Goal: Task Accomplishment & Management: Complete application form

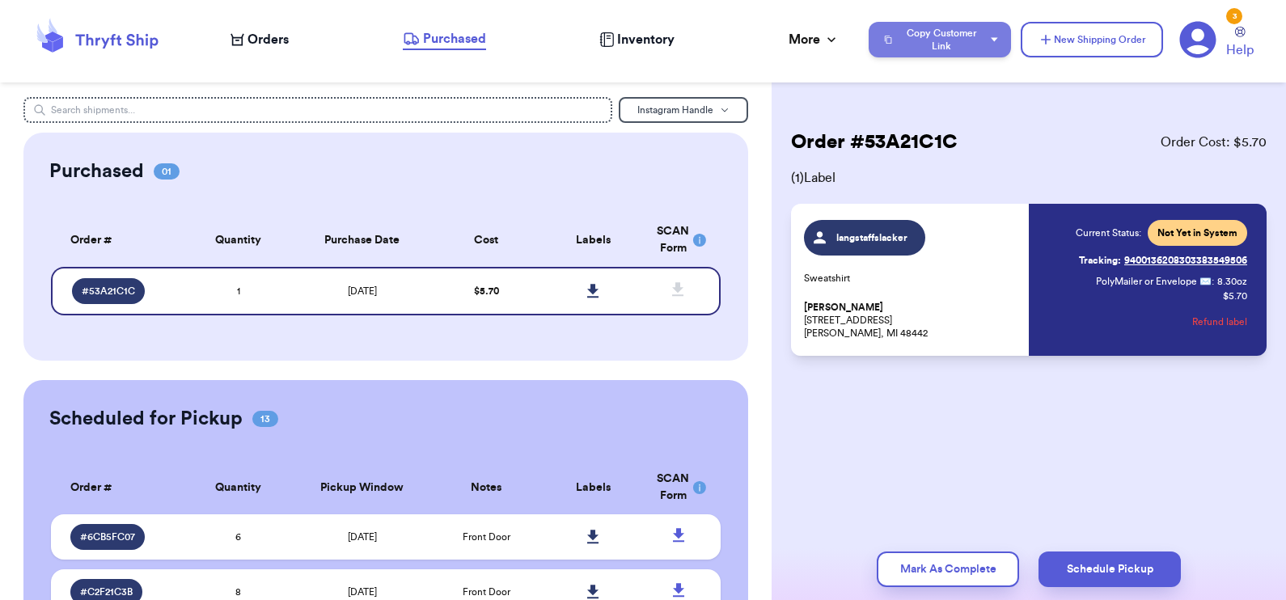
click at [945, 49] on button "Copy Customer Link" at bounding box center [939, 40] width 142 height 36
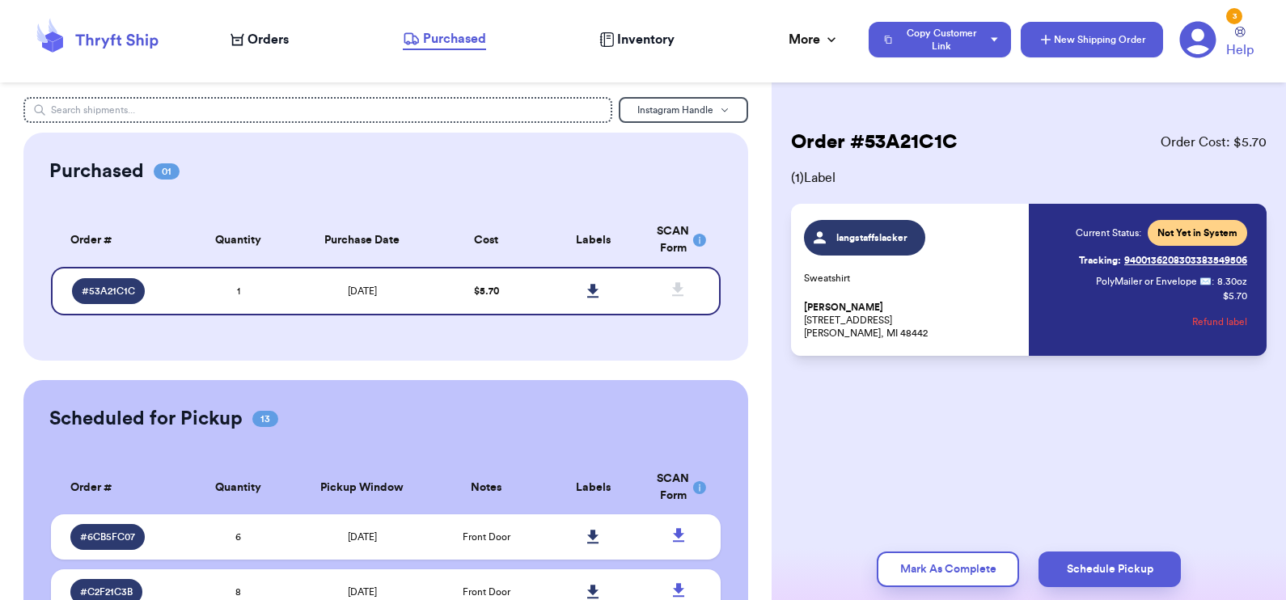
click at [1098, 22] on button "New Shipping Order" at bounding box center [1091, 40] width 142 height 36
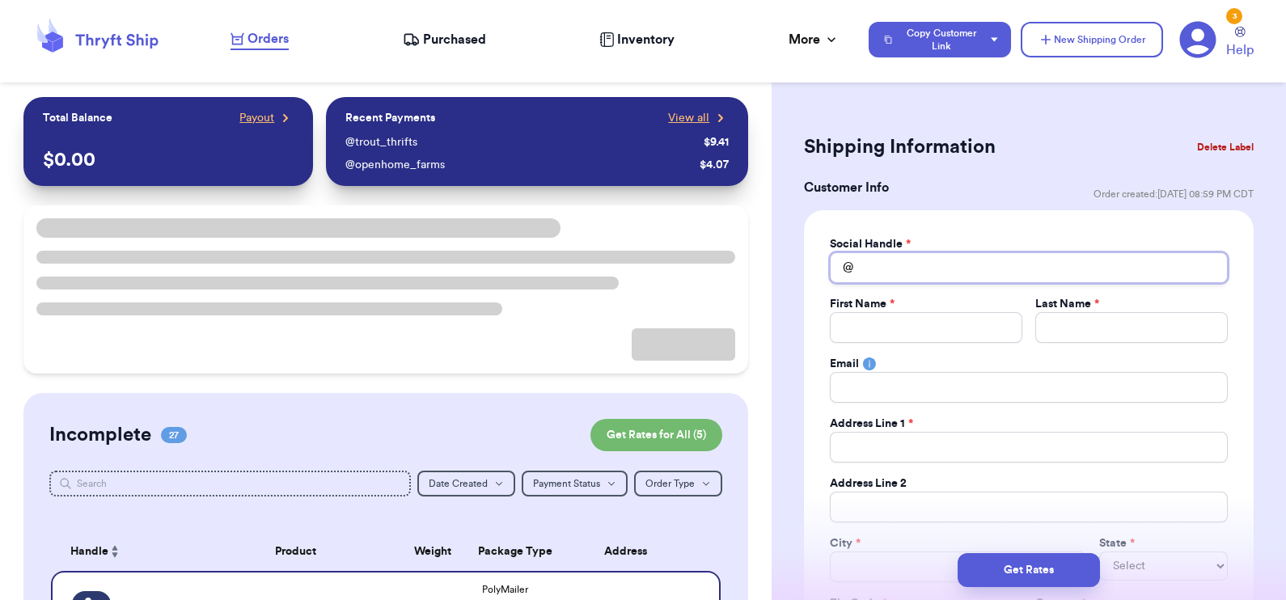
click at [932, 268] on input "Total Amount Paid" at bounding box center [1029, 267] width 398 height 31
type input "h"
type input "ho"
type input "hom"
type input "home"
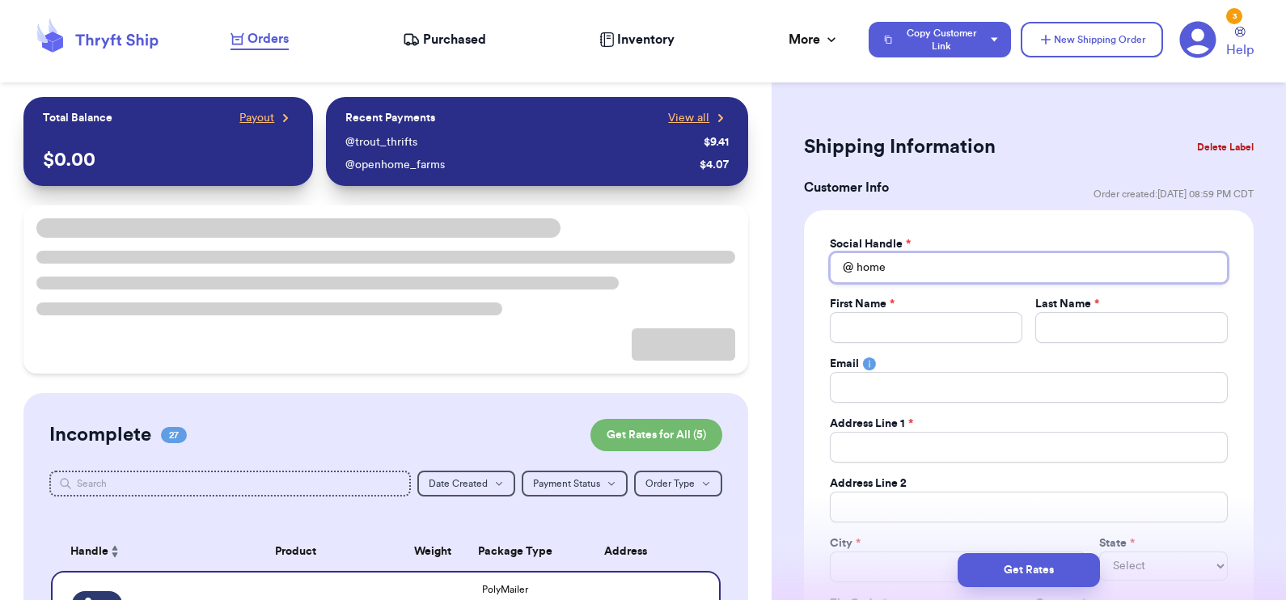
type input "homes"
type input "homest"
type input "homeste"
type input "homestea"
type input "homestead"
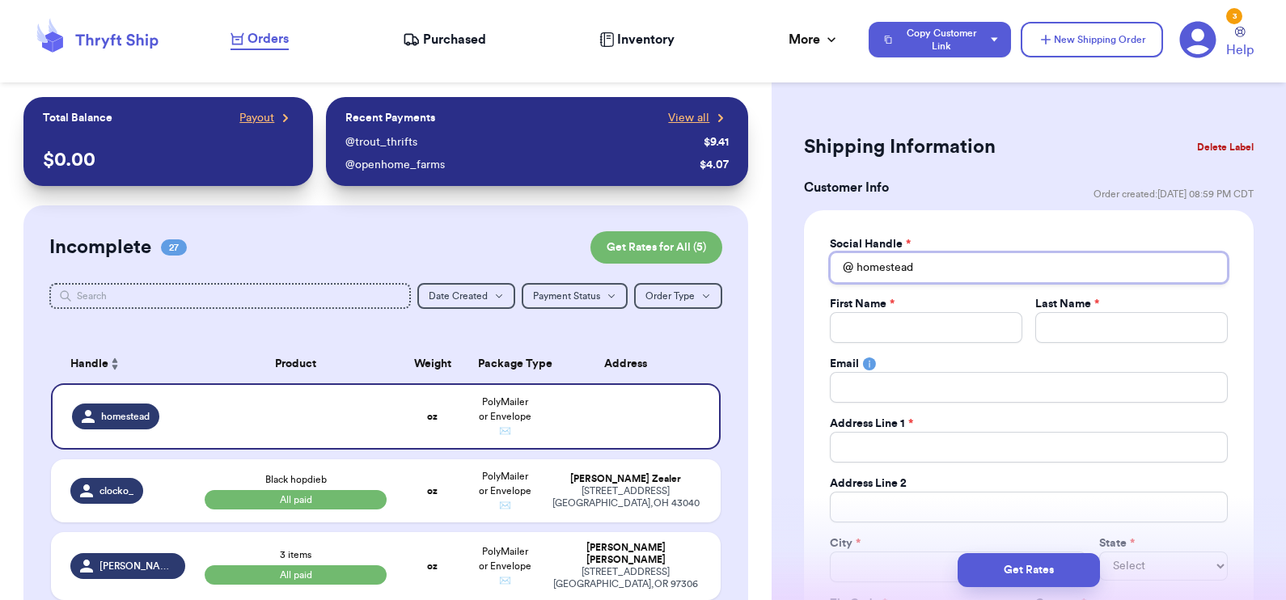
type input "homestea"
type input "homestead"
type input "homesteadv"
type input "homesteadvi"
type input "homesteadvit"
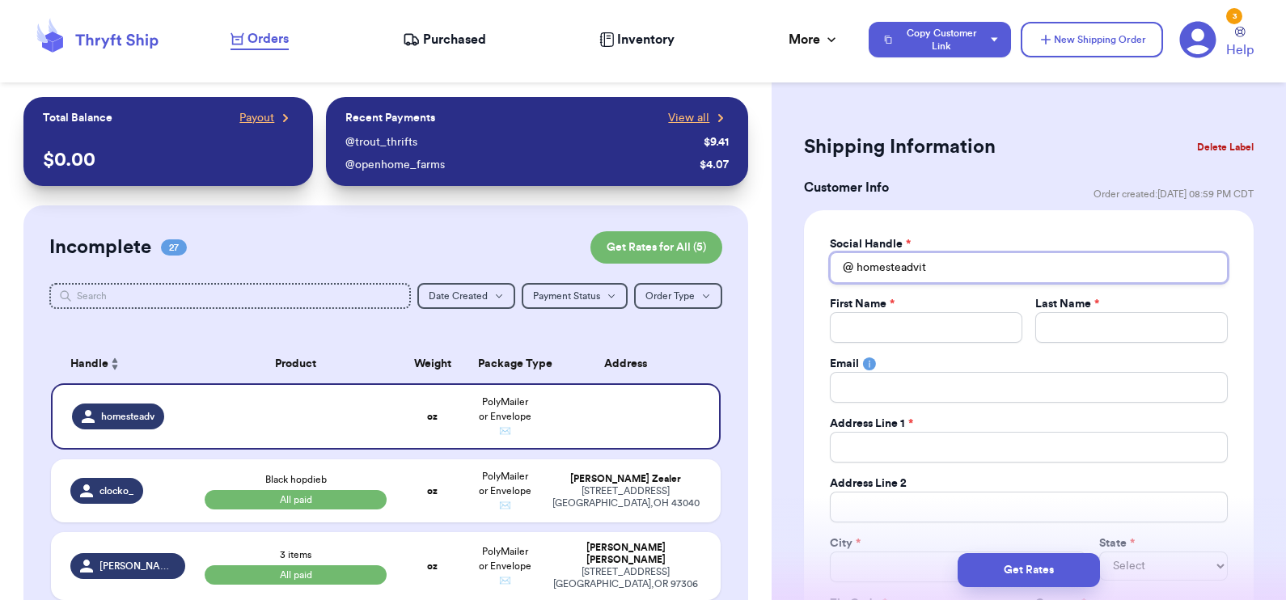
type input "homesteadvitt"
type input "homesteadvittl"
type input "homesteadvittle"
type input "homesteadvittles"
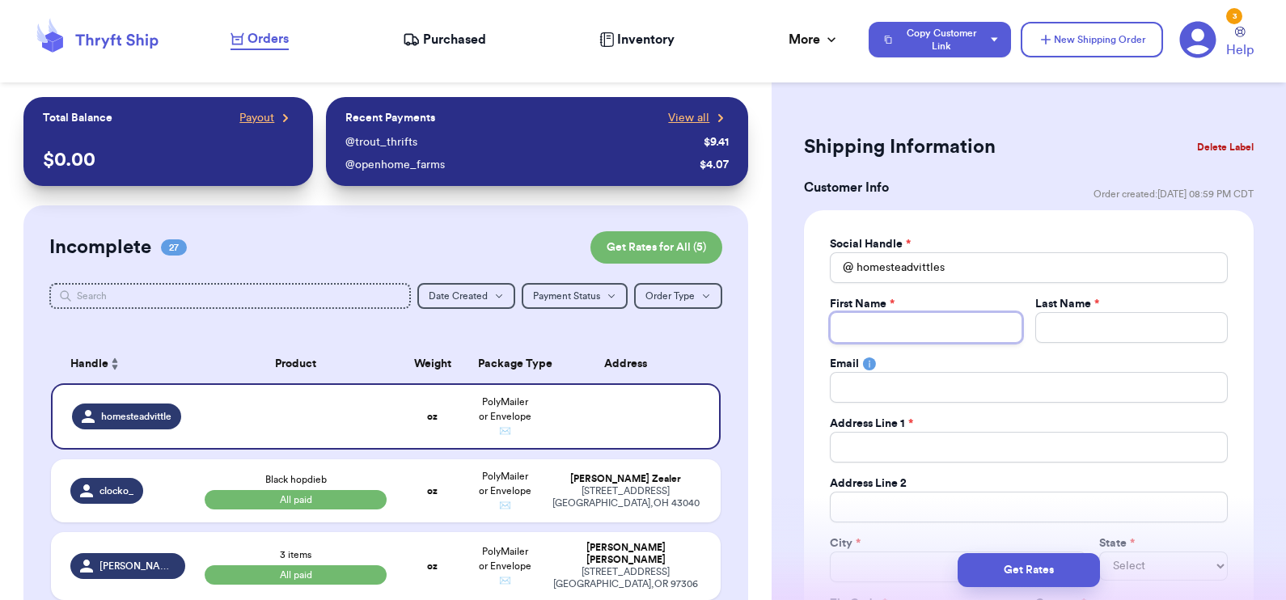
type input "L"
type input "Ls"
type input "L"
type input "La"
type input "[PERSON_NAME]"
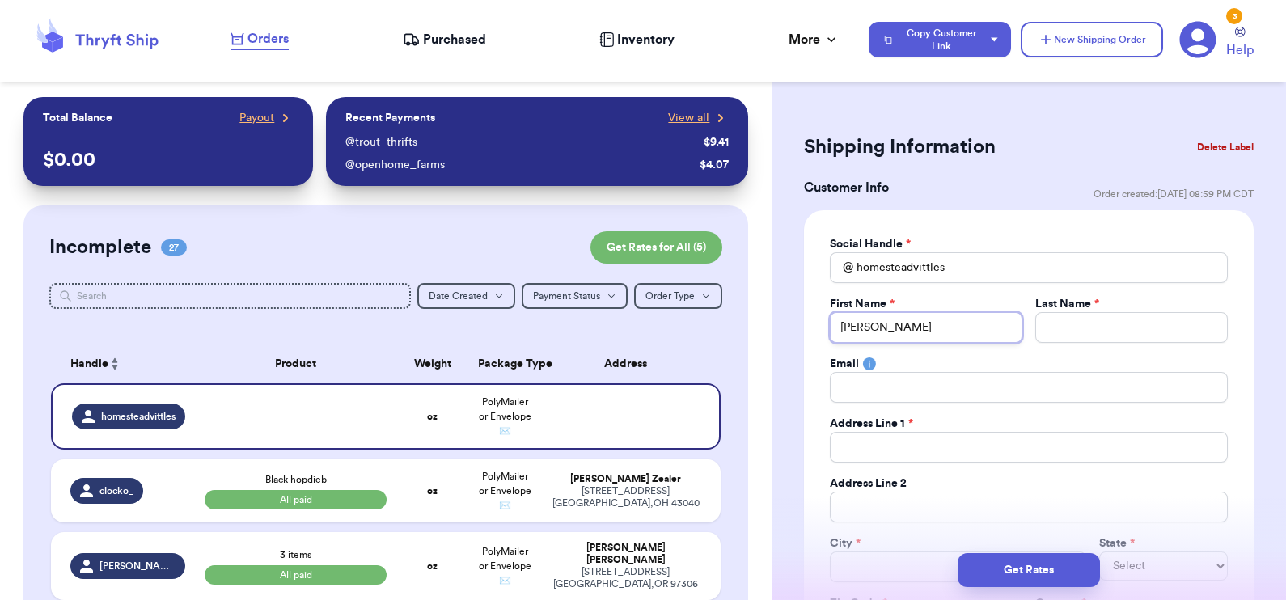
type input "Laur"
type input "Laure"
type input "Lauren"
type input "M"
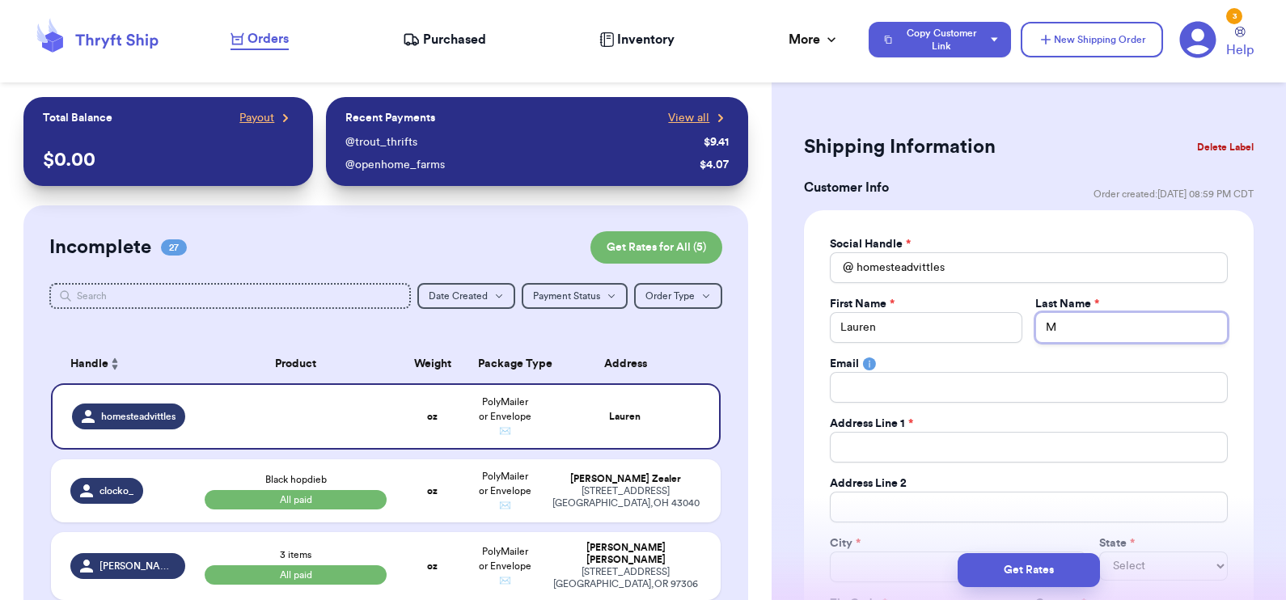
type input "Mc"
type input "McC"
type input "McCu"
type input "McCur"
type input "McCurr"
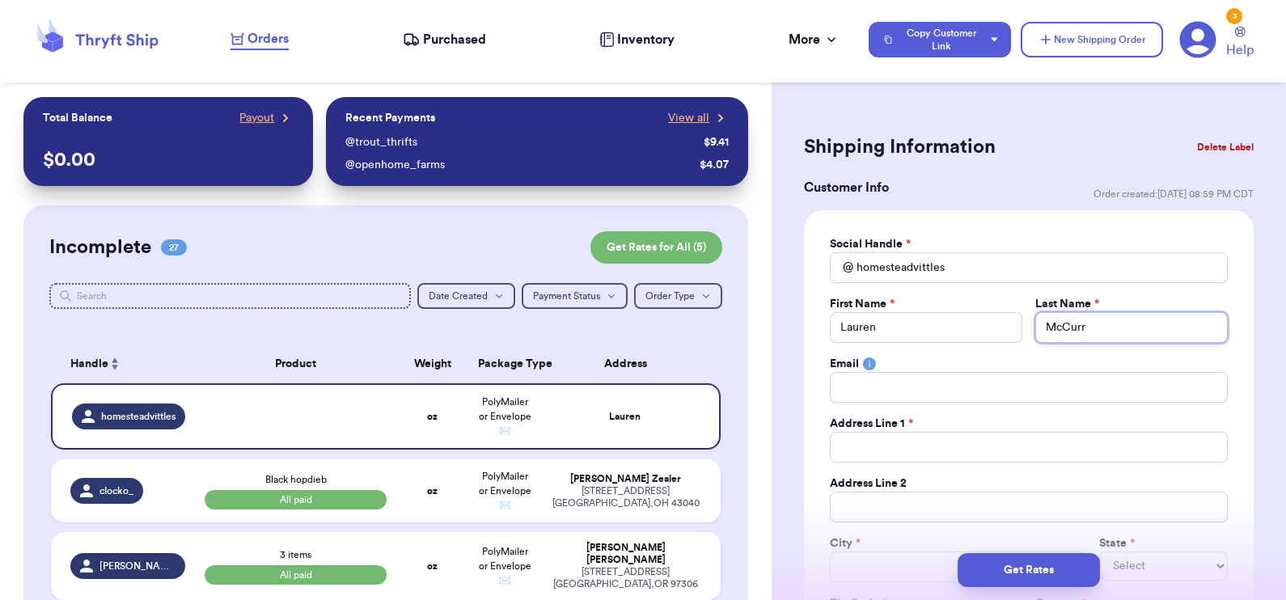
type input "[PERSON_NAME]"
click at [860, 266] on input "homesteadvittles" at bounding box center [1029, 267] width 398 height 31
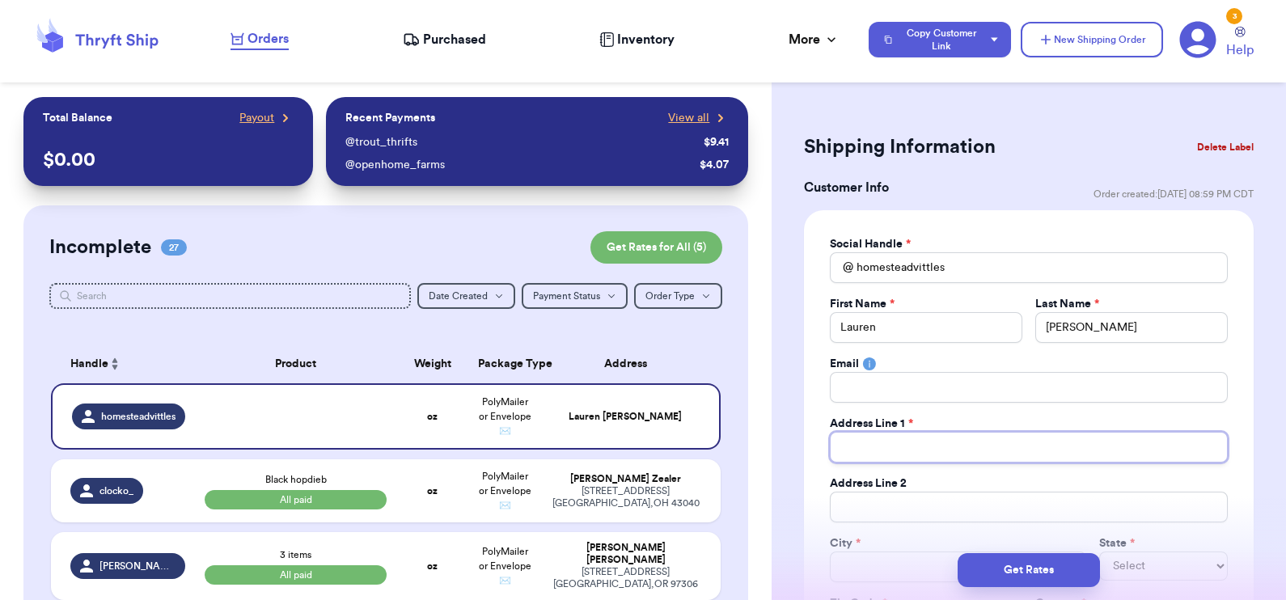
click at [915, 442] on input "Total Amount Paid" at bounding box center [1029, 447] width 398 height 31
type input "2"
type input "22"
type input "220"
type input "2201"
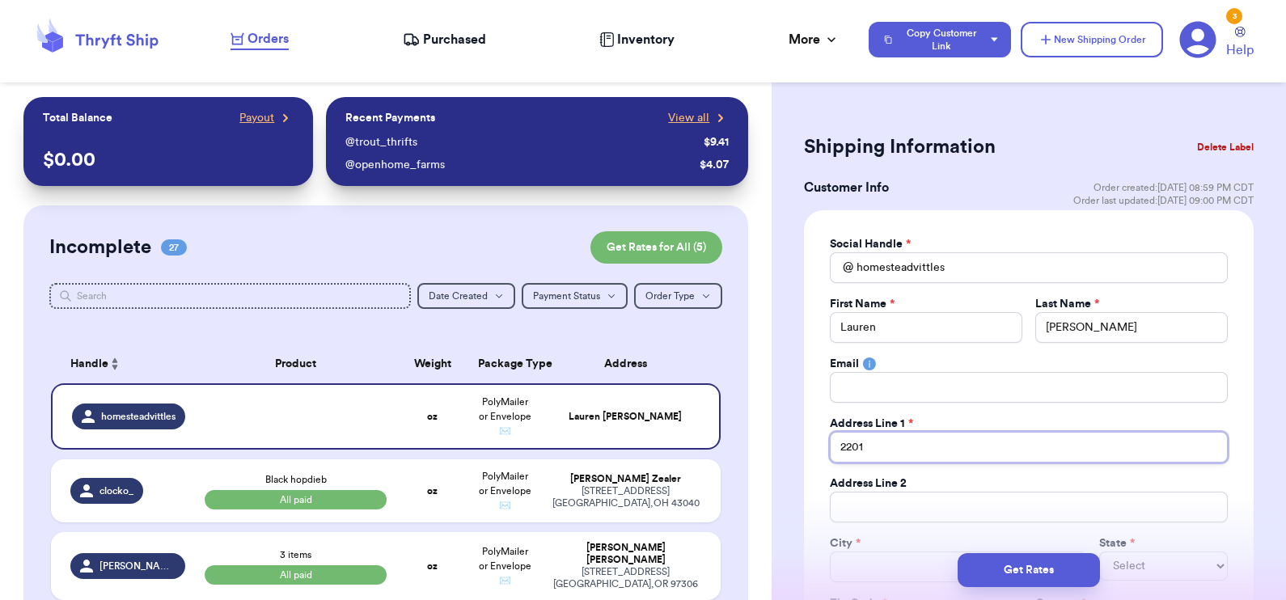
type input "2201"
type input "2201 O"
type input "2201 Ol"
type input "2201 Old"
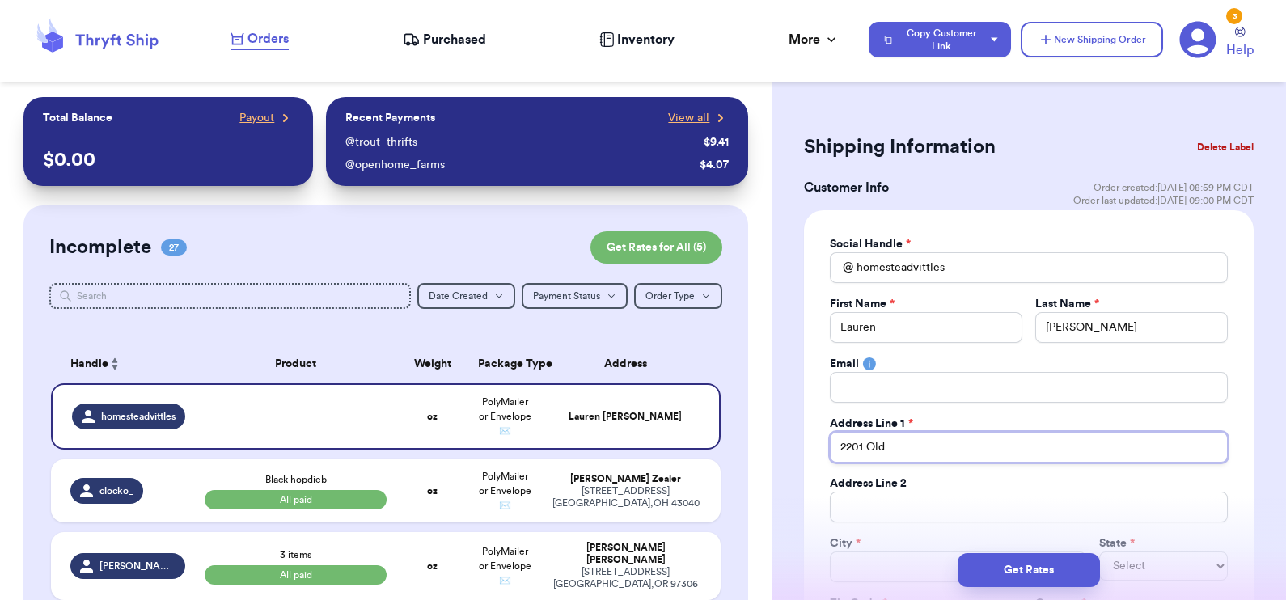
type input "2201 Old B"
type input "2201 Old Bu"
type input "2201 Old Bul"
type input "2201 Old Bull"
type input "2201 Old Bulla"
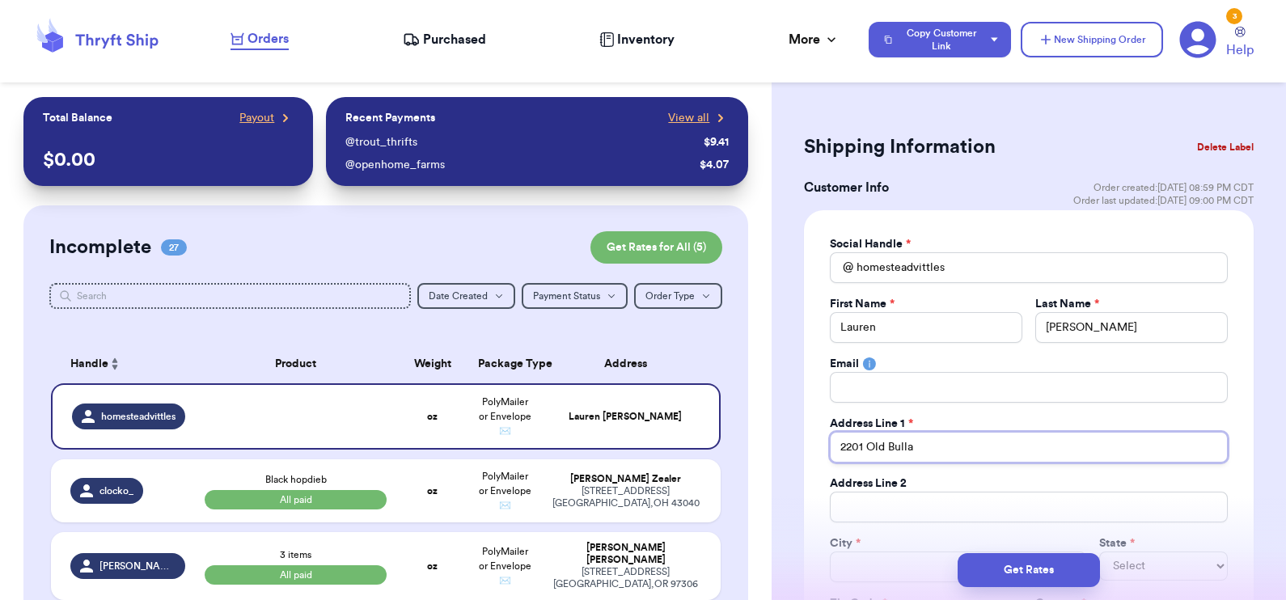
type input "2201 Old Bullar"
type input "2201 Old [PERSON_NAME]"
type input "[STREET_ADDRESS][PERSON_NAME]"
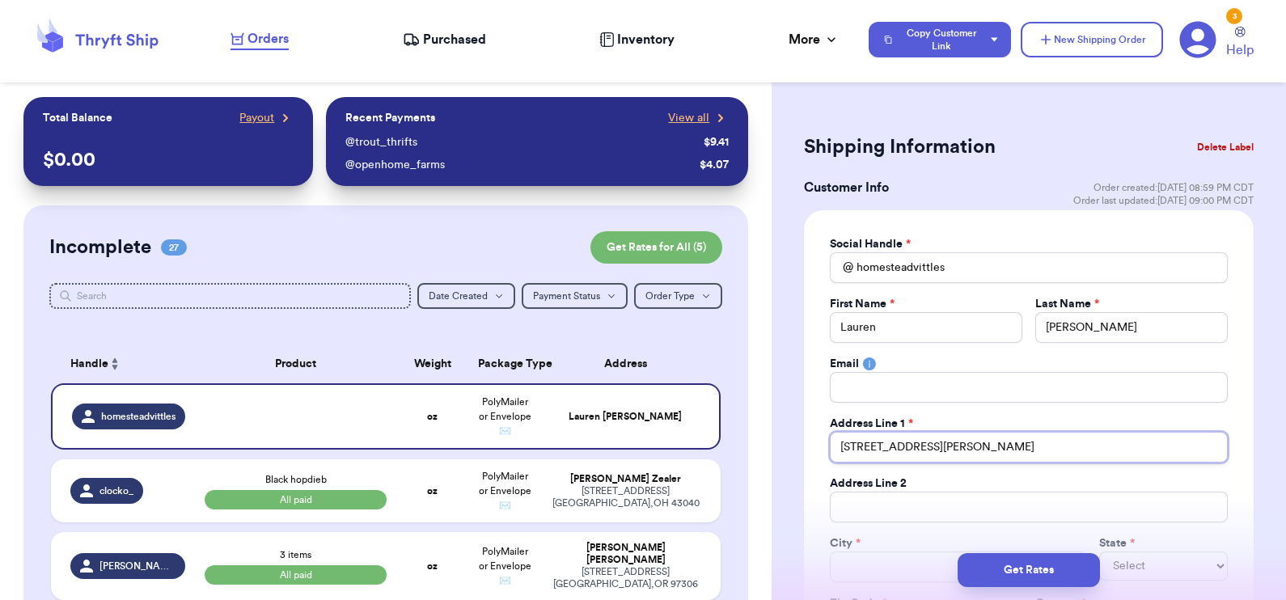
type input "[STREET_ADDRESS][PERSON_NAME]"
type input "T"
type input "[PERSON_NAME]"
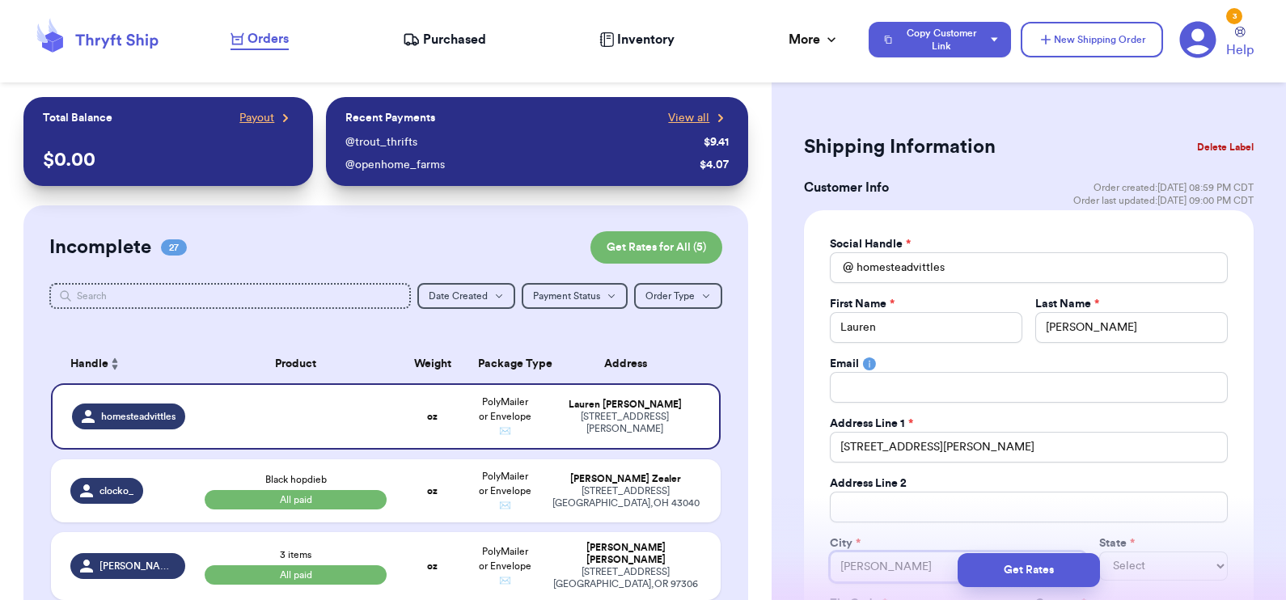
type input "Tyl"
type input "Tylr"
type input "Tylre"
type input "Tylret"
type input "Tylre"
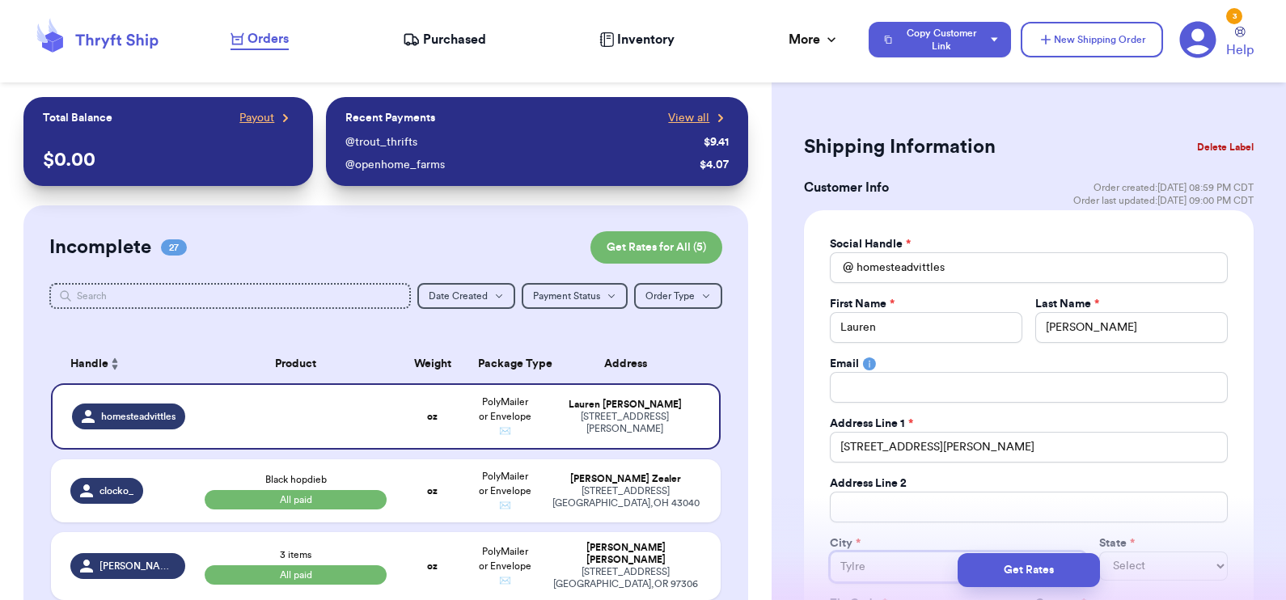
type input "Tylr"
type input "Tyl"
type input "Tylr"
type input "Tylrt"
type input "Tylr"
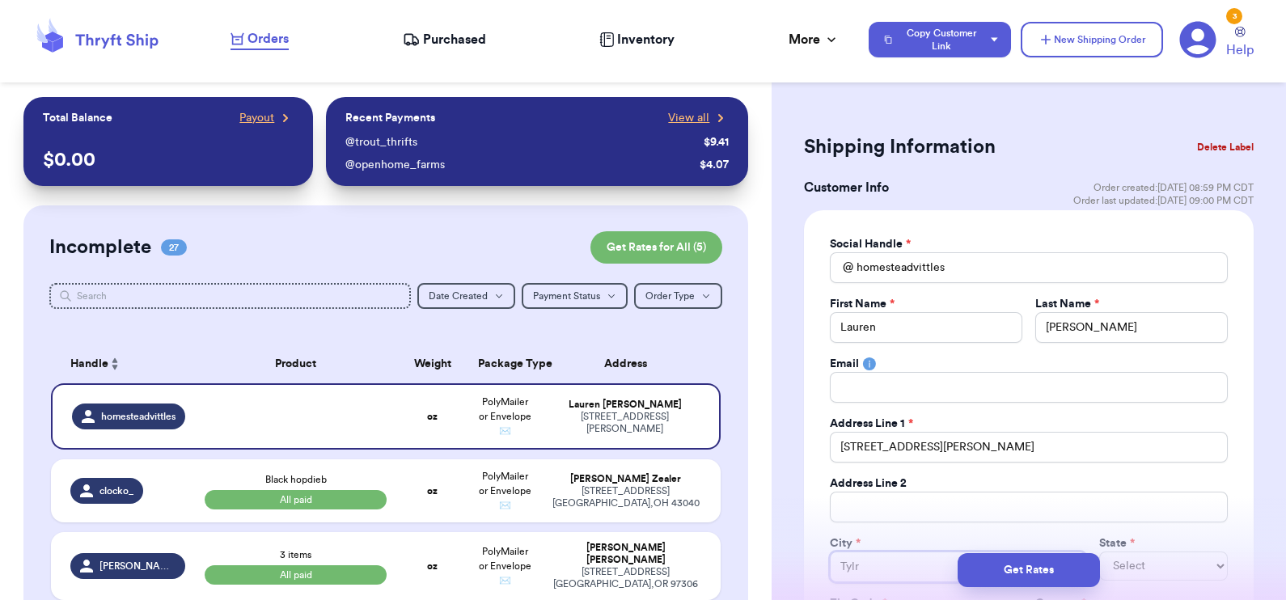
type input "Tyl"
type input "Tyle"
type input "[PERSON_NAME]"
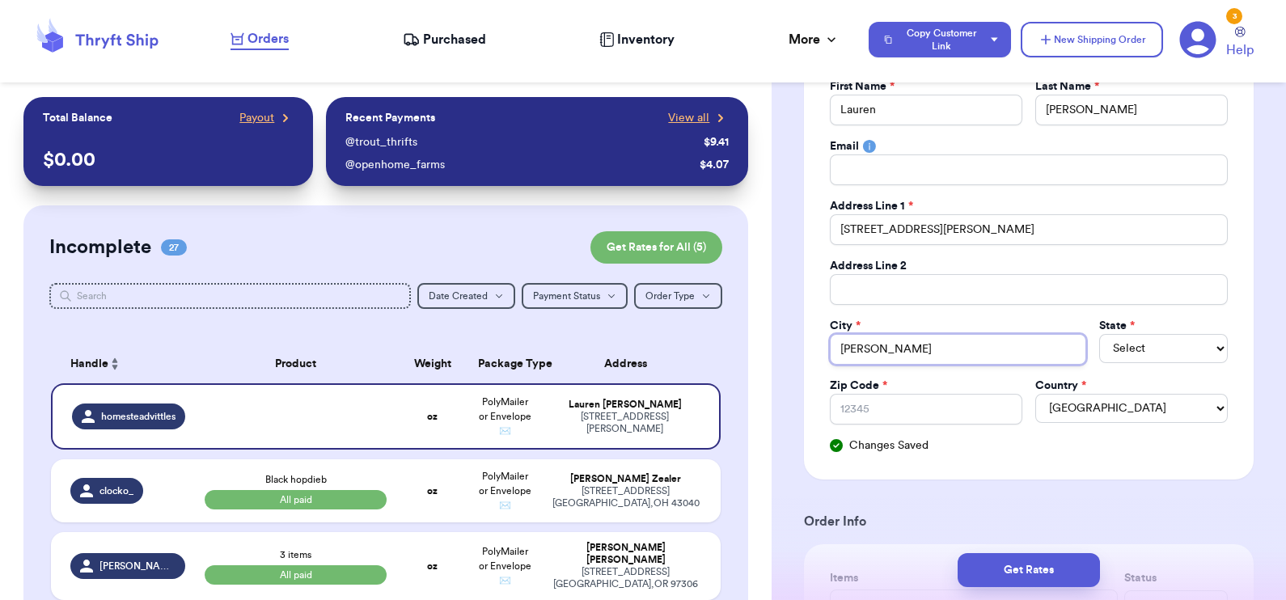
scroll to position [220, 0]
type input "[PERSON_NAME]"
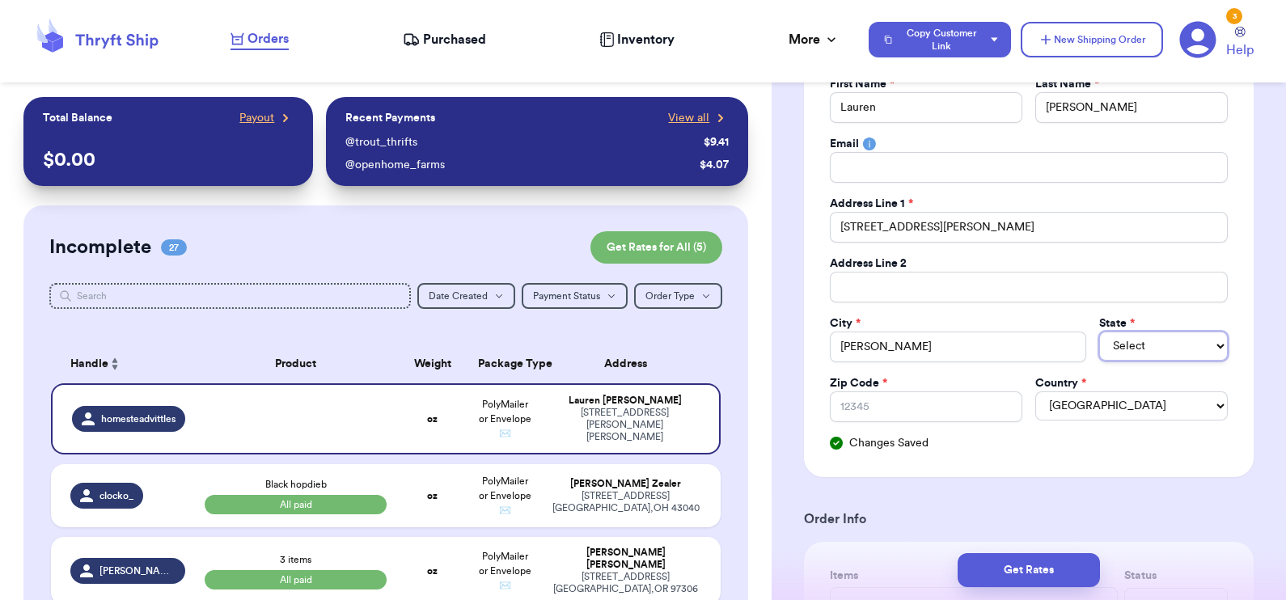
select select "TN"
select select "[GEOGRAPHIC_DATA]"
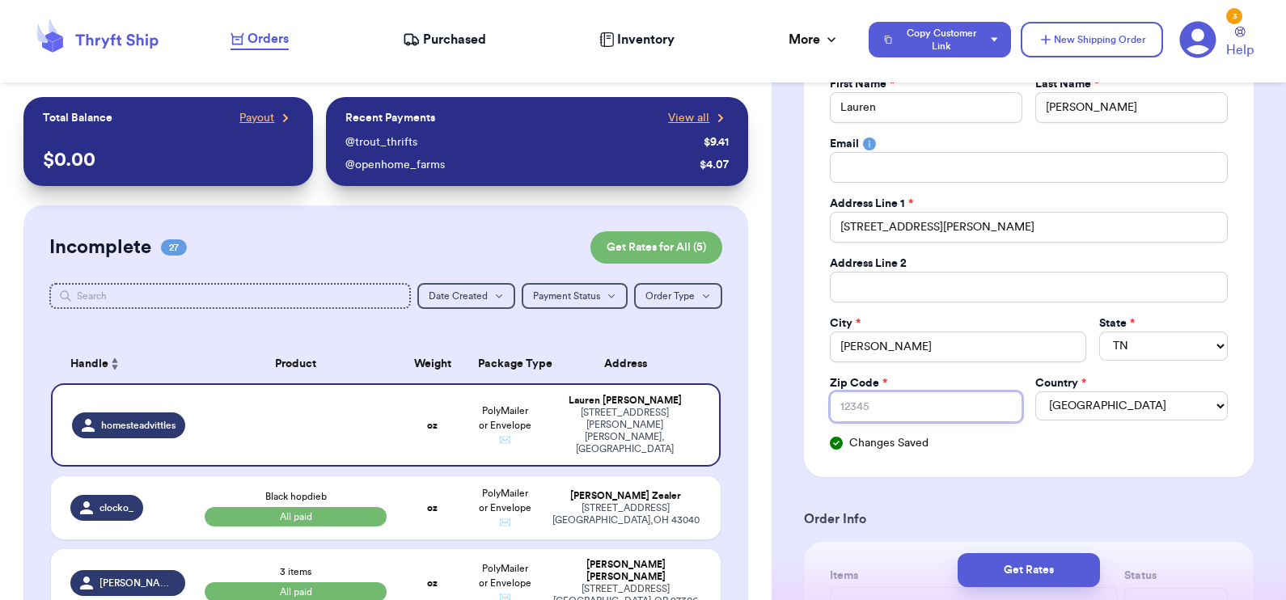
type input "7"
type input "75"
type input "757"
type input "7570"
type input "75701"
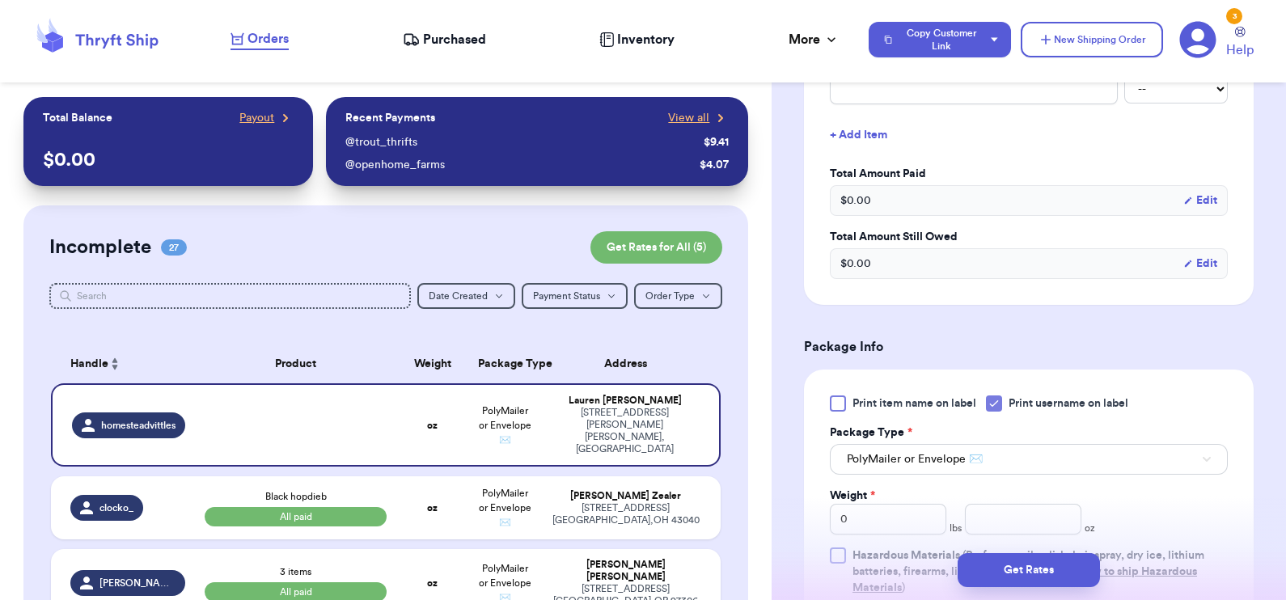
scroll to position [816, 0]
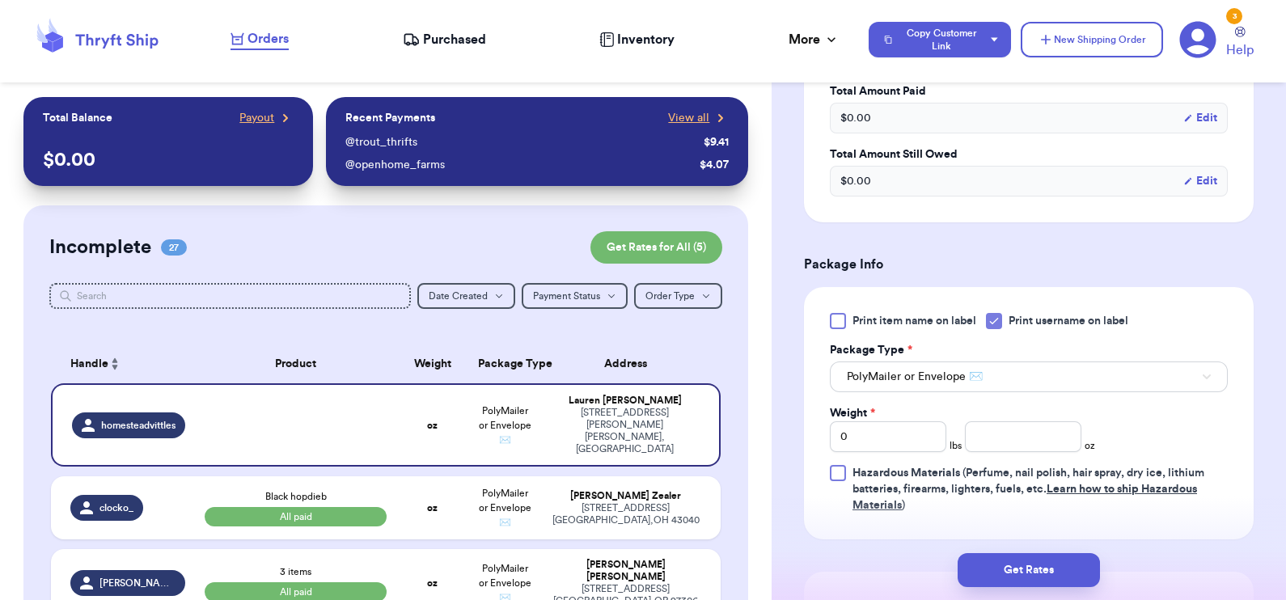
type input "75701"
click at [1010, 438] on input "number" at bounding box center [1023, 436] width 116 height 31
type input "2"
type input "14.1"
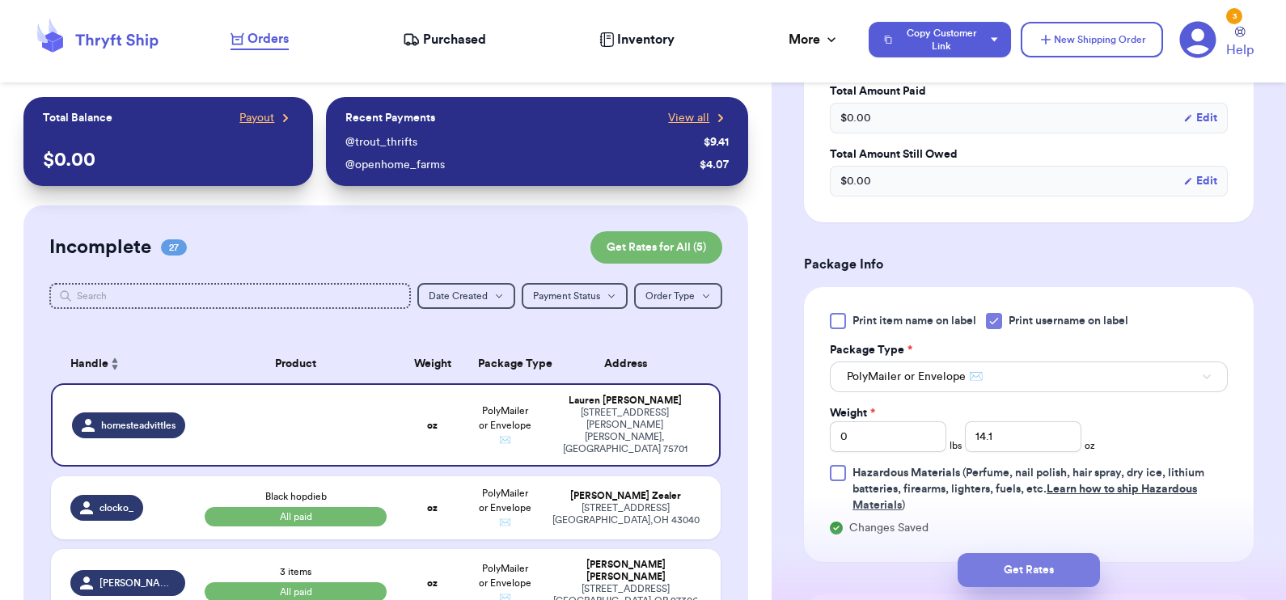
click at [1038, 574] on button "Get Rates" at bounding box center [1028, 570] width 142 height 34
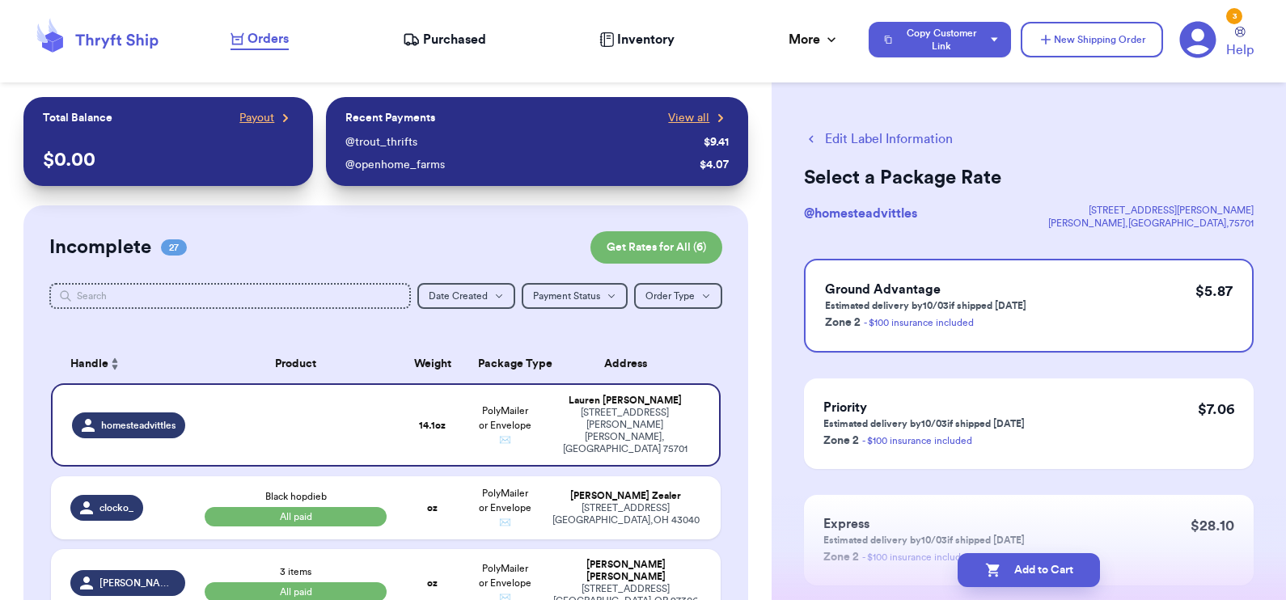
click at [1038, 574] on button "Add to Cart" at bounding box center [1028, 570] width 142 height 34
checkbox input "true"
select select "paid"
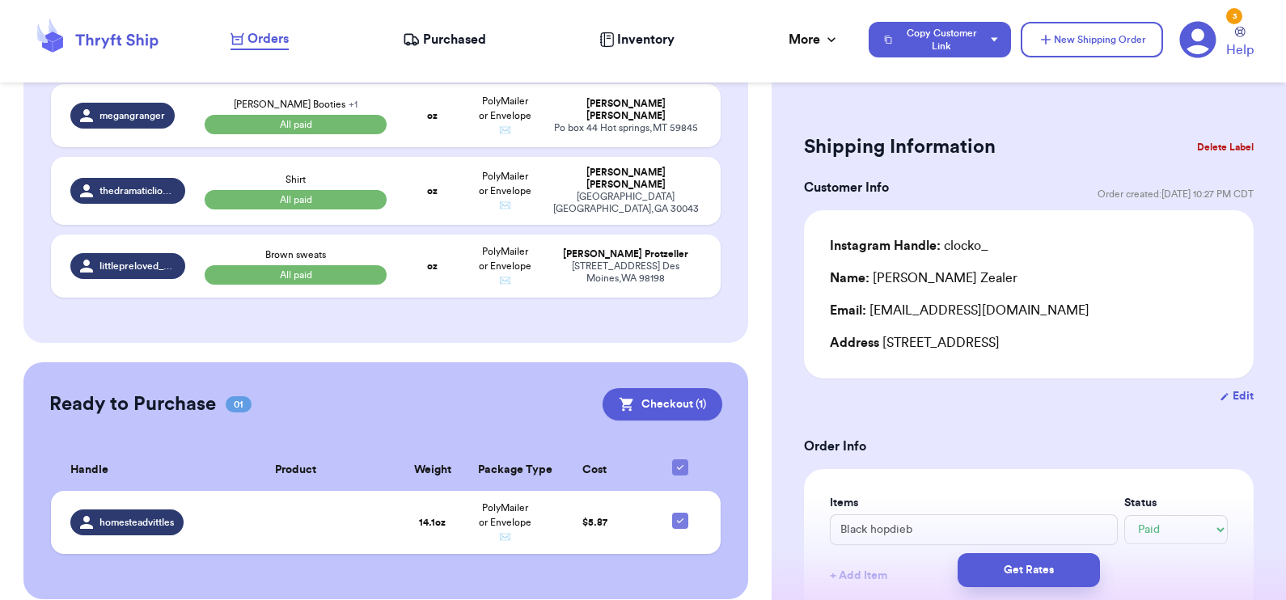
scroll to position [2373, 0]
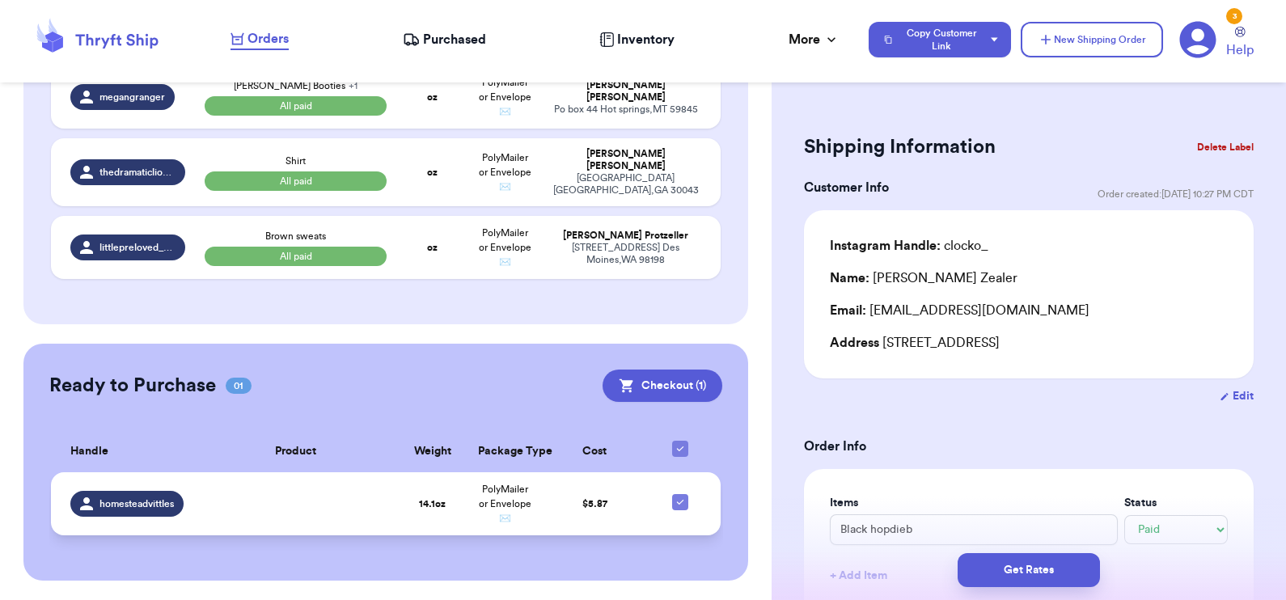
click at [308, 493] on td at bounding box center [296, 503] width 202 height 63
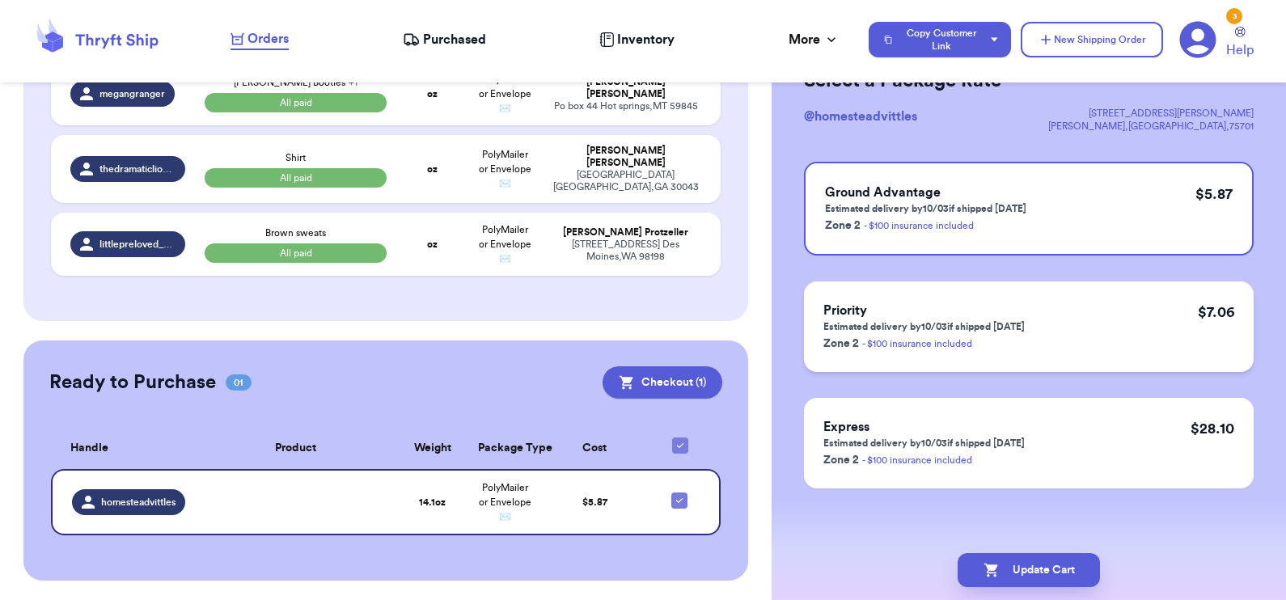
scroll to position [0, 0]
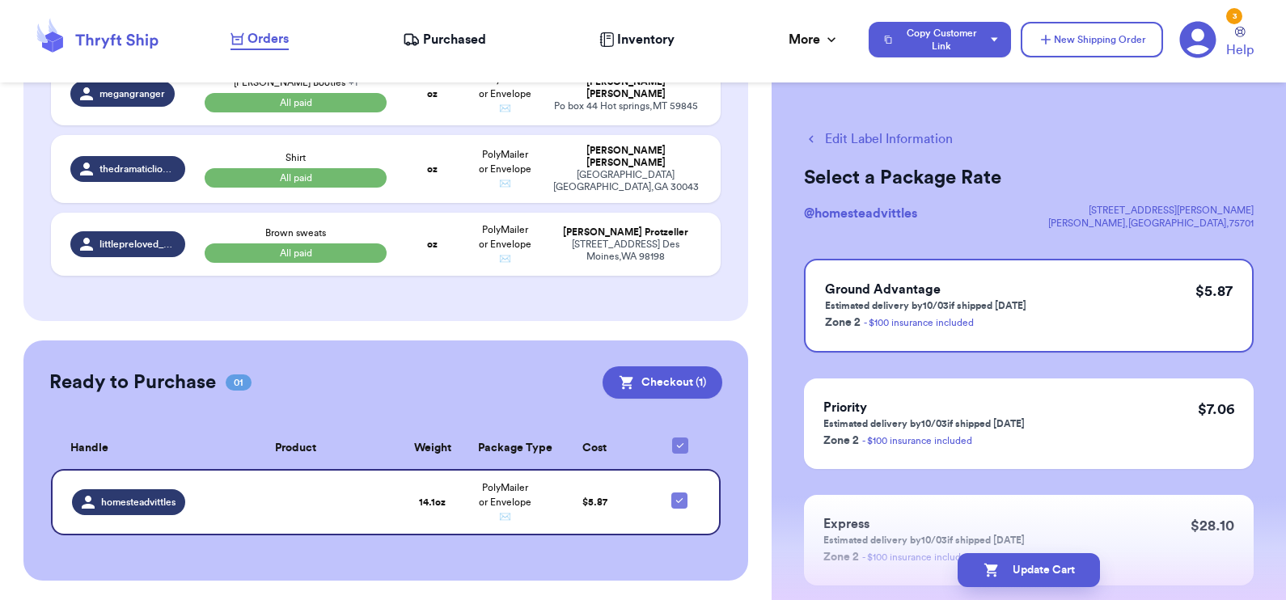
click at [906, 137] on button "Edit Label Information" at bounding box center [878, 138] width 149 height 19
checkbox input "false"
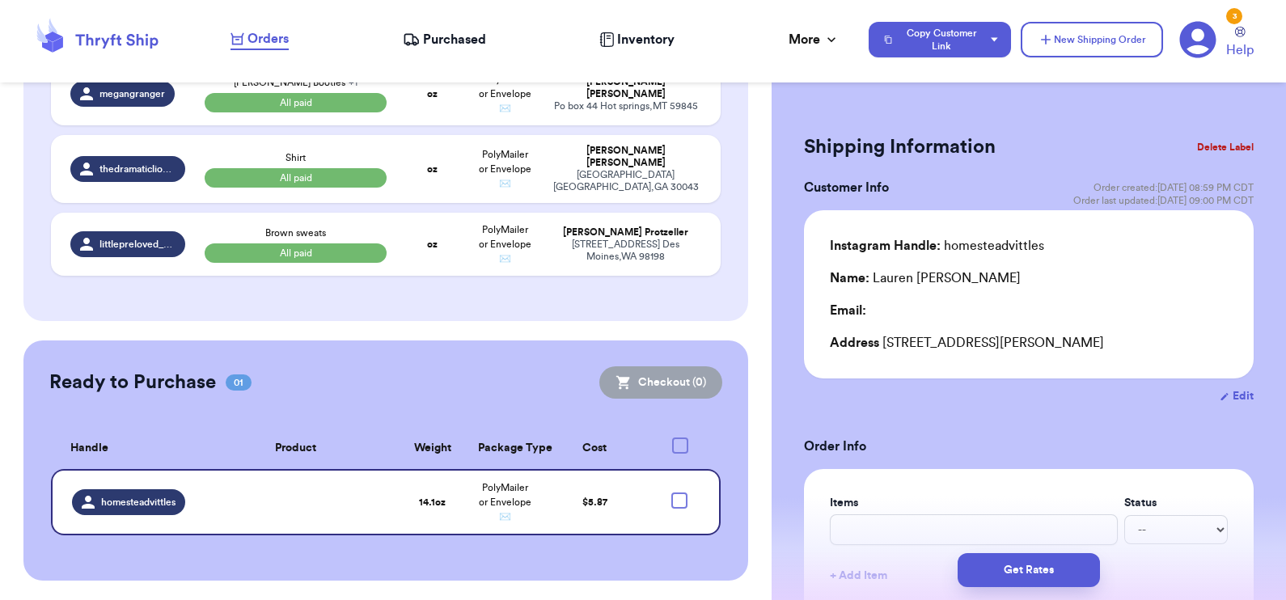
scroll to position [2427, 0]
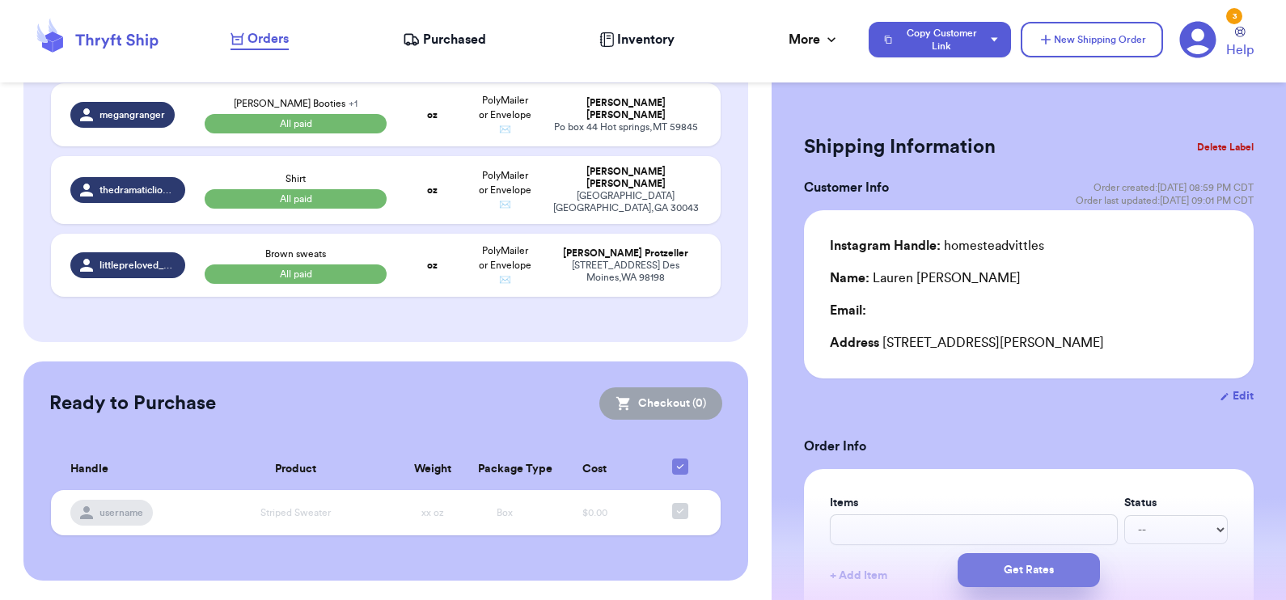
click at [1038, 579] on button "Get Rates" at bounding box center [1028, 570] width 142 height 34
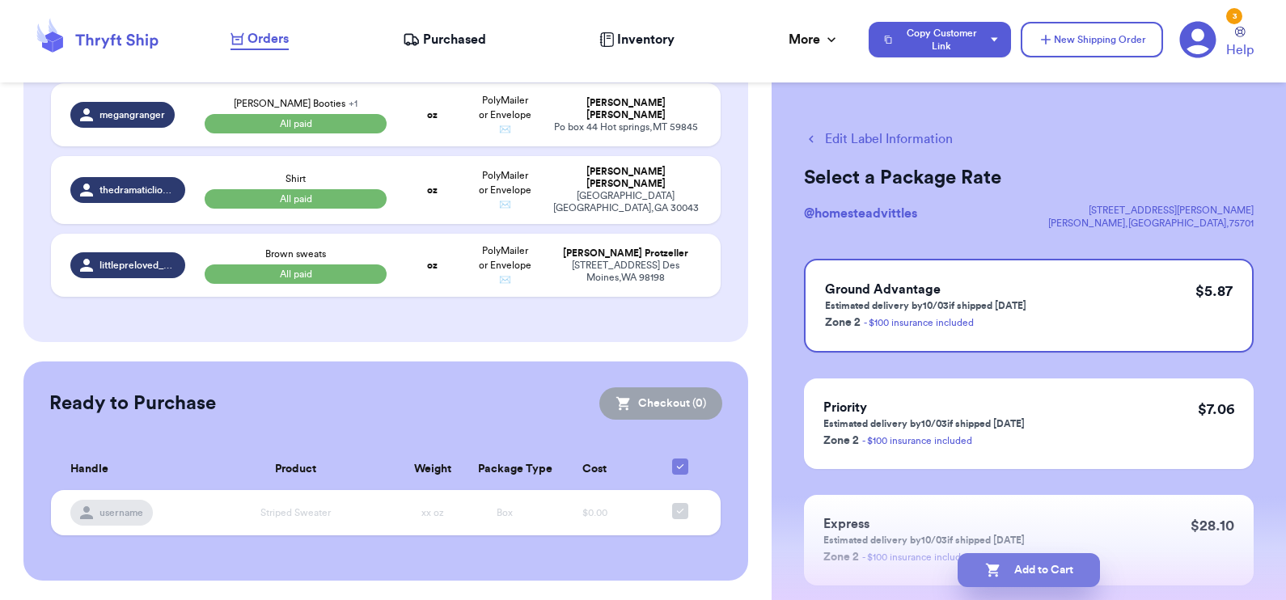
click at [1015, 572] on button "Add to Cart" at bounding box center [1028, 570] width 142 height 34
checkbox input "true"
select select "paid"
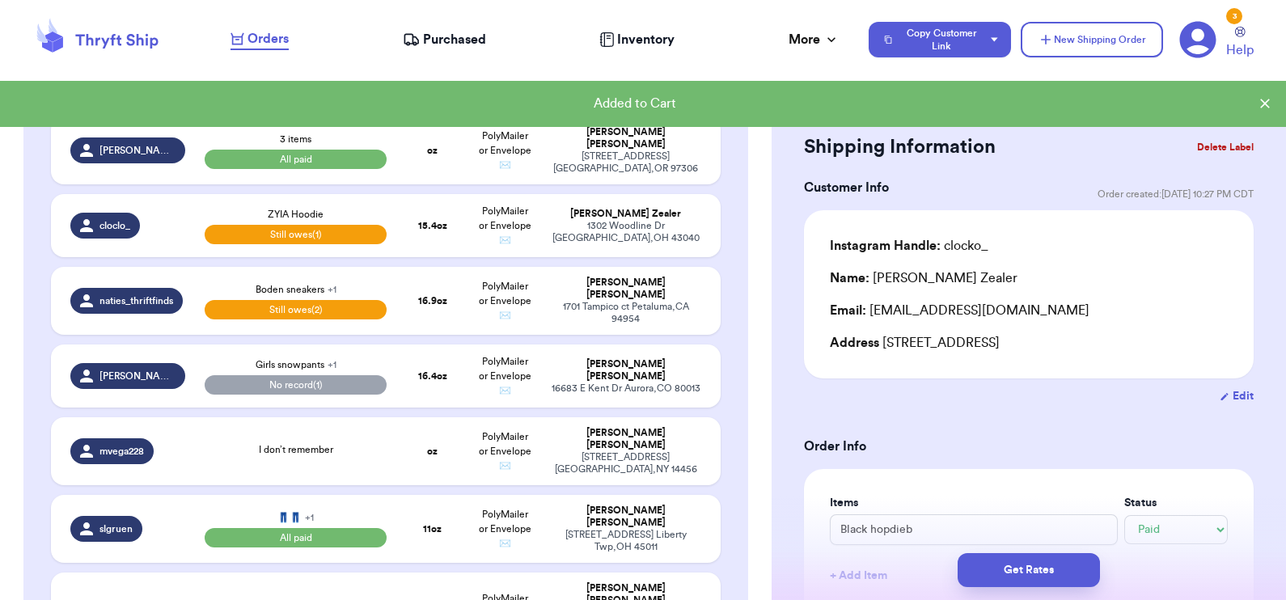
scroll to position [0, 0]
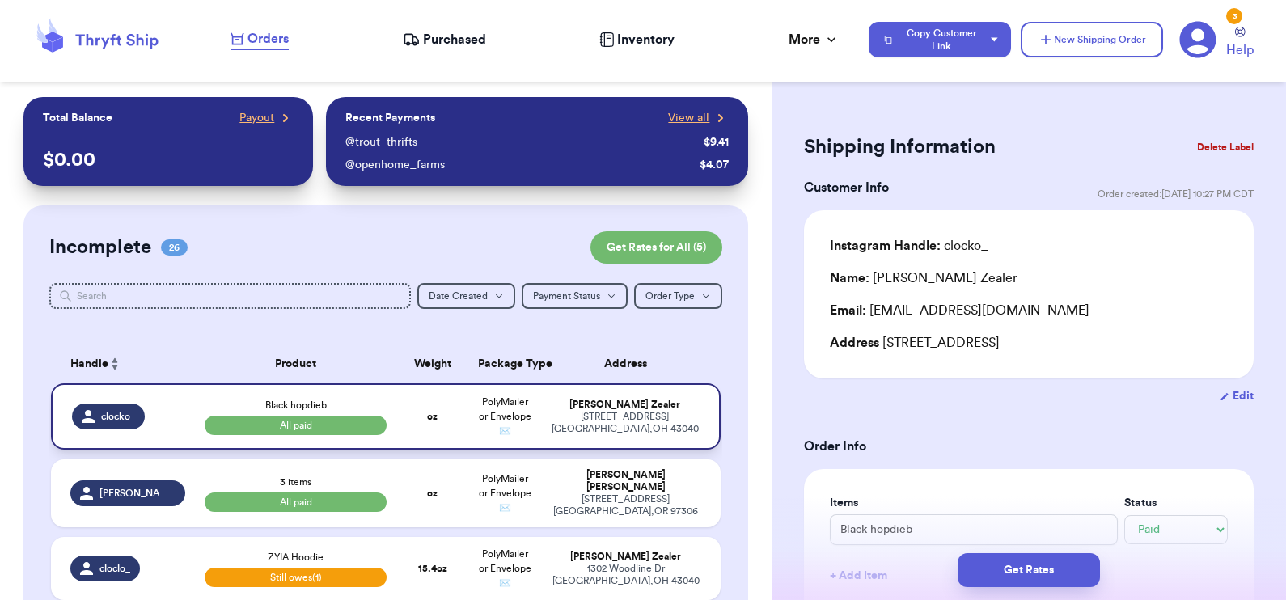
click at [473, 450] on td "PolyMailer or Envelope ✉️" at bounding box center [504, 416] width 72 height 66
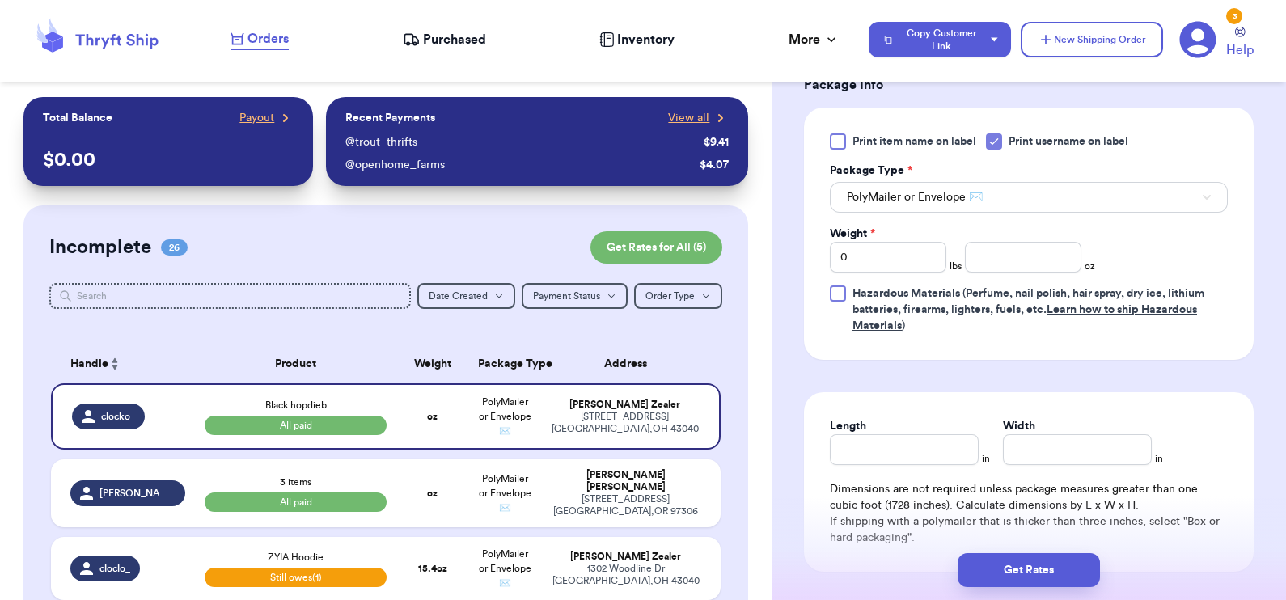
scroll to position [705, 0]
click at [1031, 253] on input "number" at bounding box center [1023, 254] width 116 height 31
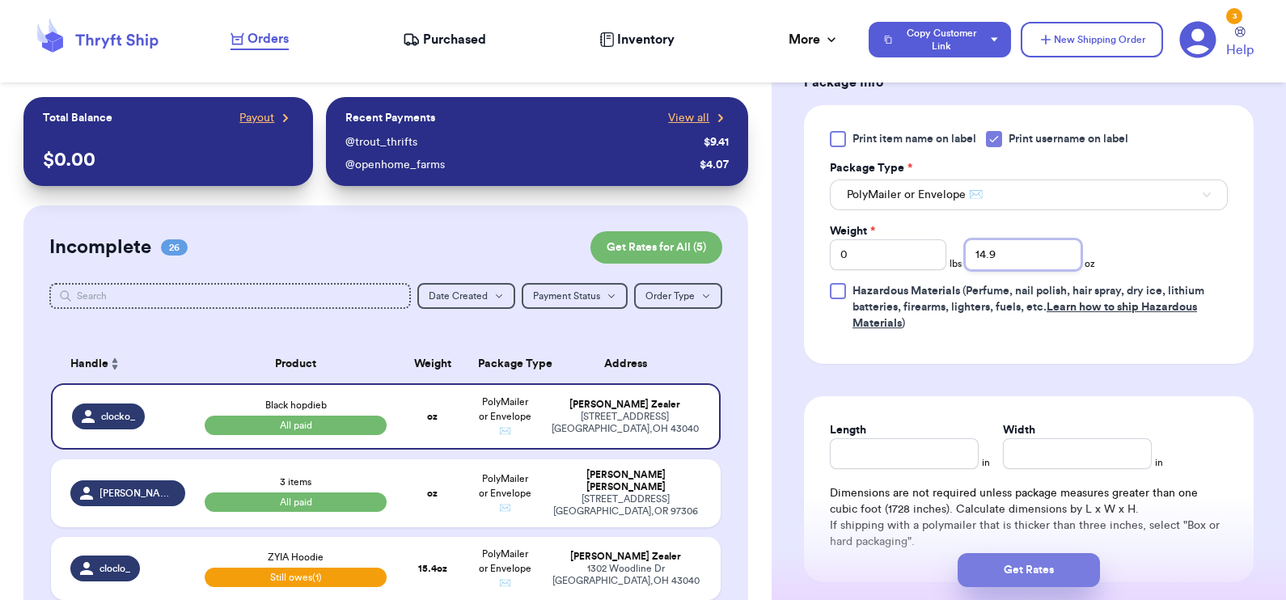
type input "14.9"
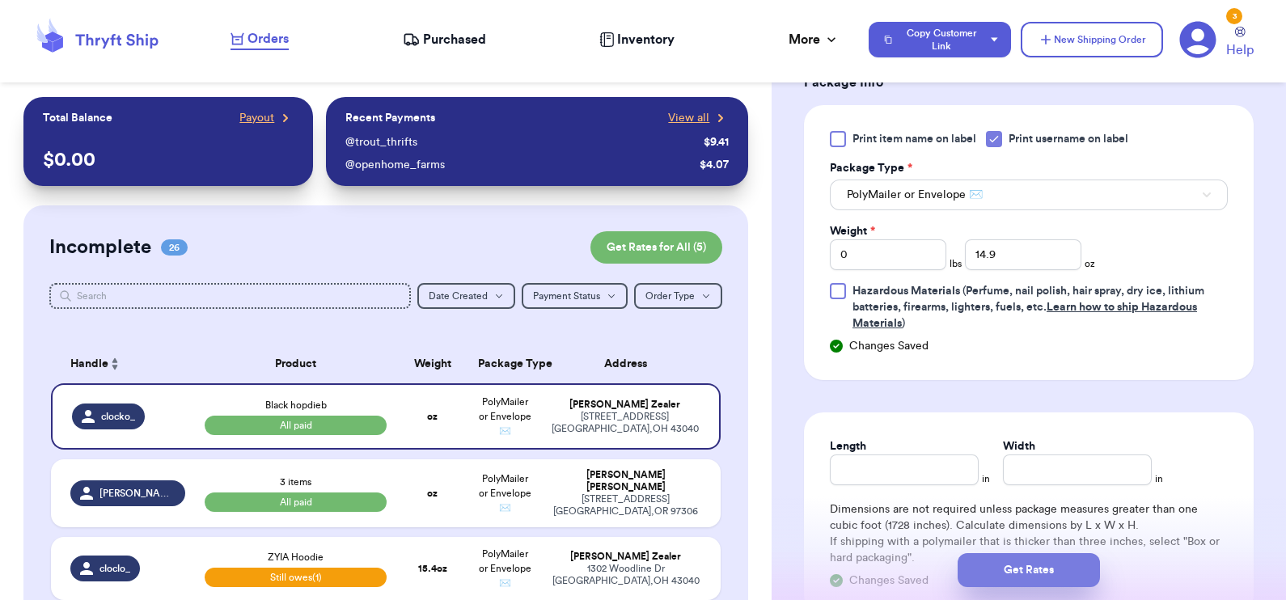
click at [1016, 569] on button "Get Rates" at bounding box center [1028, 570] width 142 height 34
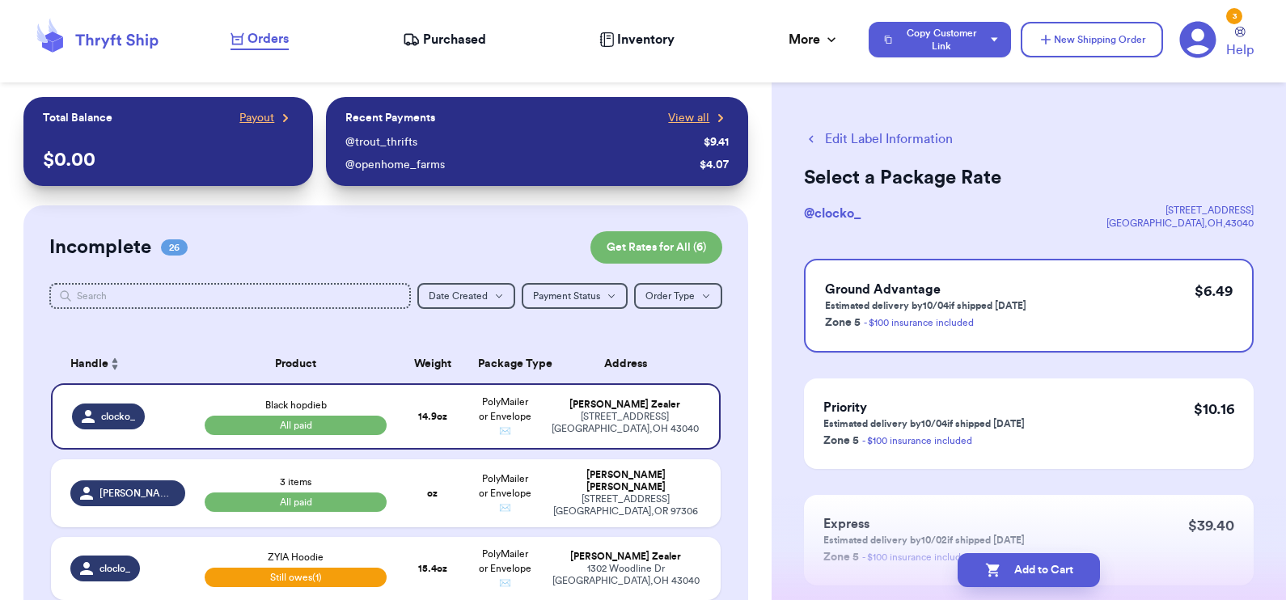
click at [1016, 569] on button "Add to Cart" at bounding box center [1028, 570] width 142 height 34
checkbox input "true"
select select "paid"
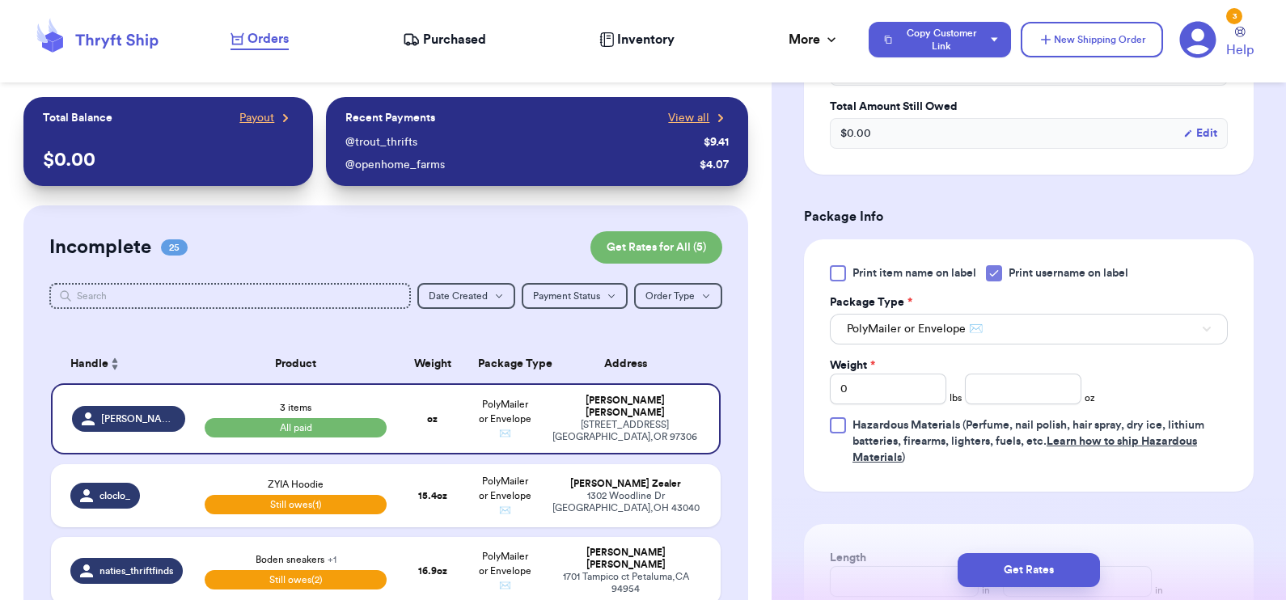
scroll to position [572, 0]
click at [888, 395] on input "0" at bounding box center [888, 388] width 116 height 31
type input "01"
click at [1006, 394] on input "number" at bounding box center [1023, 388] width 116 height 31
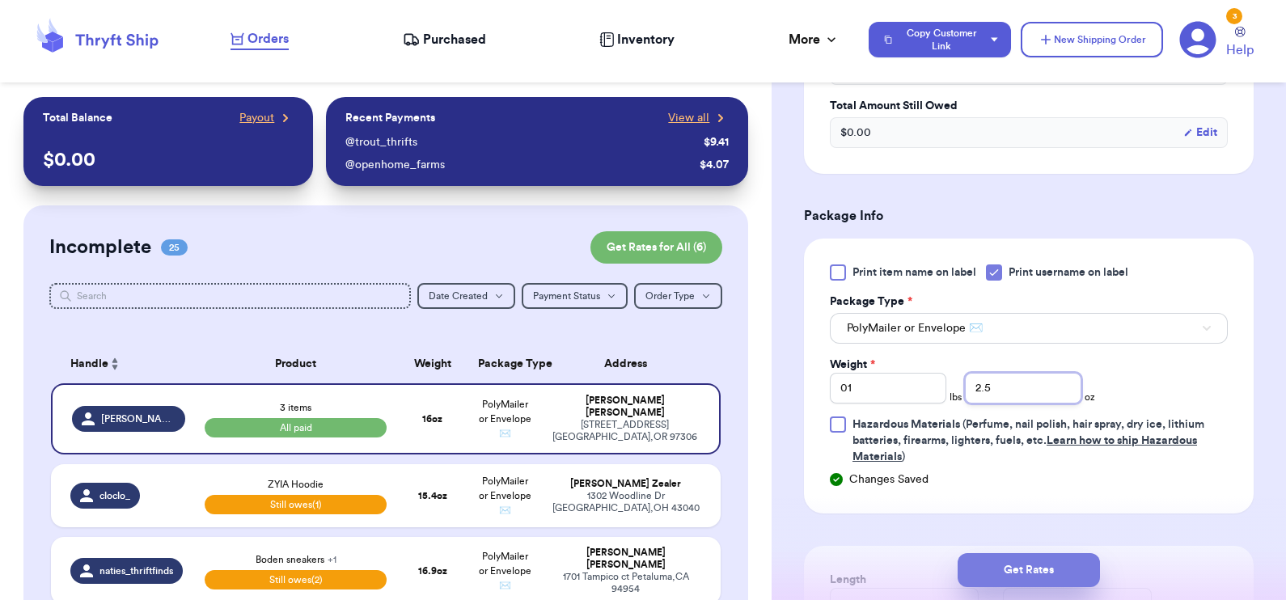
type input "2.5"
click at [1039, 564] on button "Get Rates" at bounding box center [1028, 570] width 142 height 34
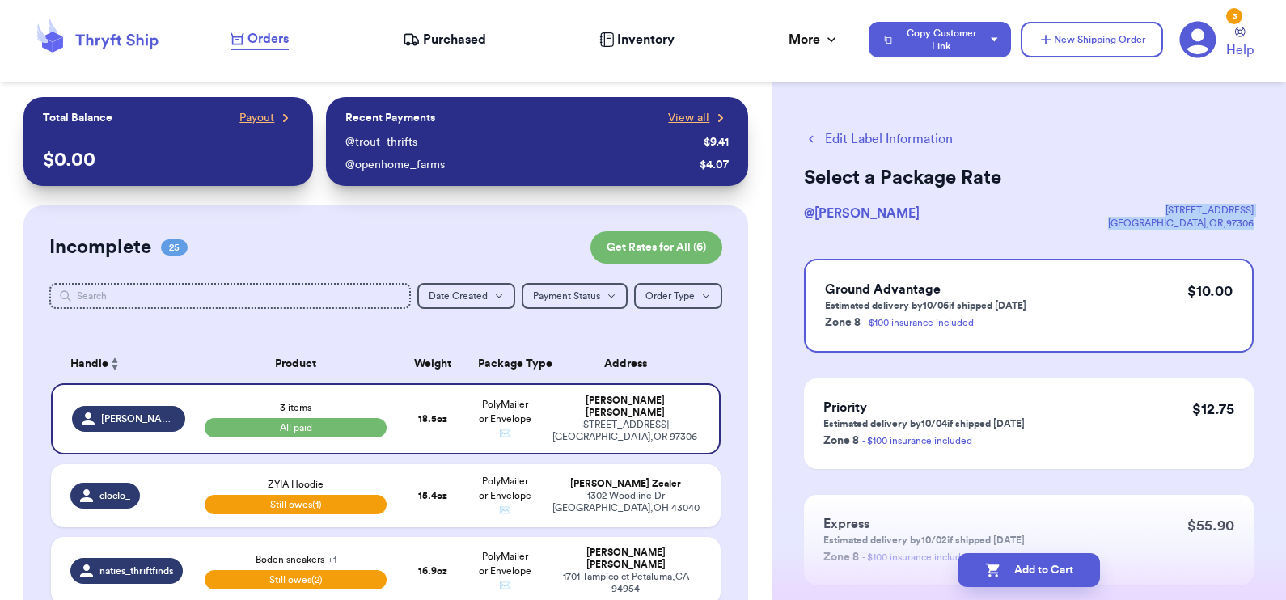
drag, startPoint x: 1155, startPoint y: 203, endPoint x: 1244, endPoint y: 223, distance: 91.2
click at [1244, 223] on div "Edit Label Information Select a Package Rate @ katielynnbarth [STREET_ADDRESS][…" at bounding box center [1028, 398] width 514 height 602
copy div "[STREET_ADDRESS][PERSON_NAME]"
click at [908, 138] on button "Edit Label Information" at bounding box center [878, 138] width 149 height 19
select select "paid"
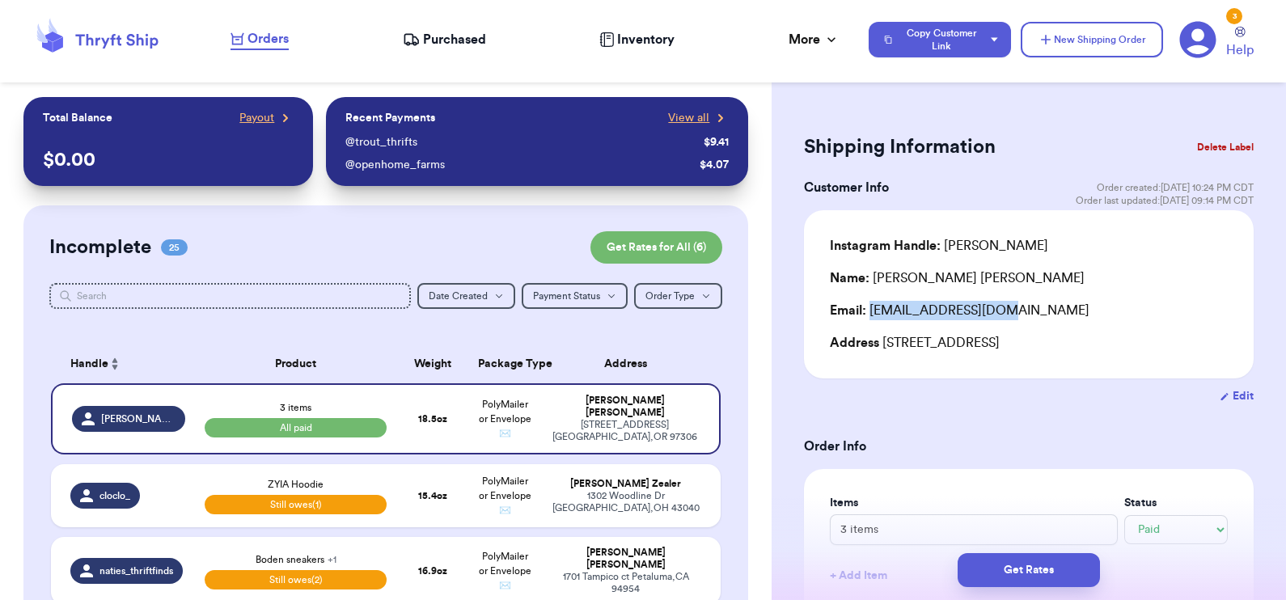
drag, startPoint x: 871, startPoint y: 307, endPoint x: 1033, endPoint y: 326, distance: 163.6
click at [1033, 326] on div "Instagram Handle: [PERSON_NAME] Name: [PERSON_NAME] Email: [EMAIL_ADDRESS][DOMA…" at bounding box center [1029, 294] width 398 height 116
copy div "[EMAIL_ADDRESS][DOMAIN_NAME]"
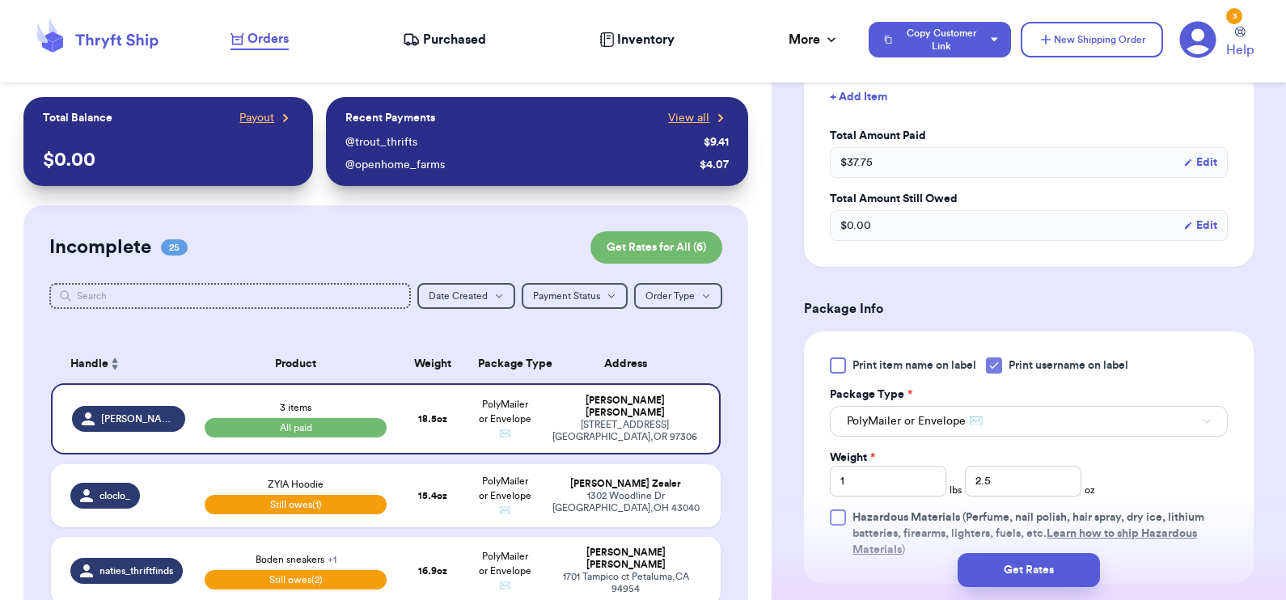
scroll to position [646, 0]
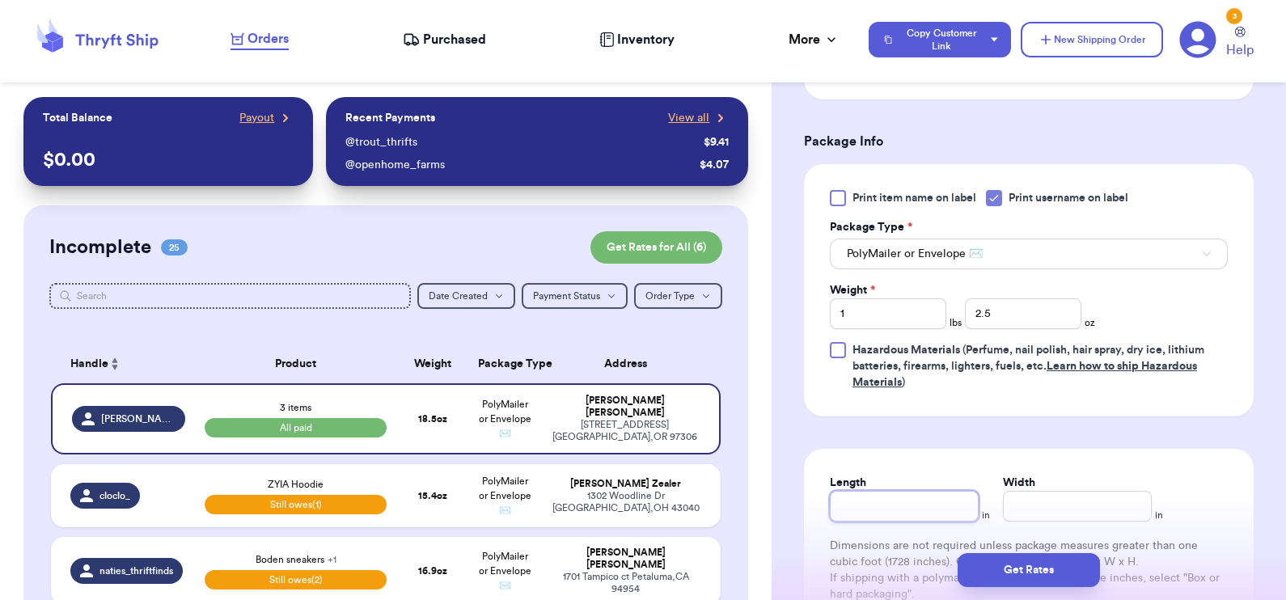
click at [914, 498] on input "Length" at bounding box center [904, 506] width 149 height 31
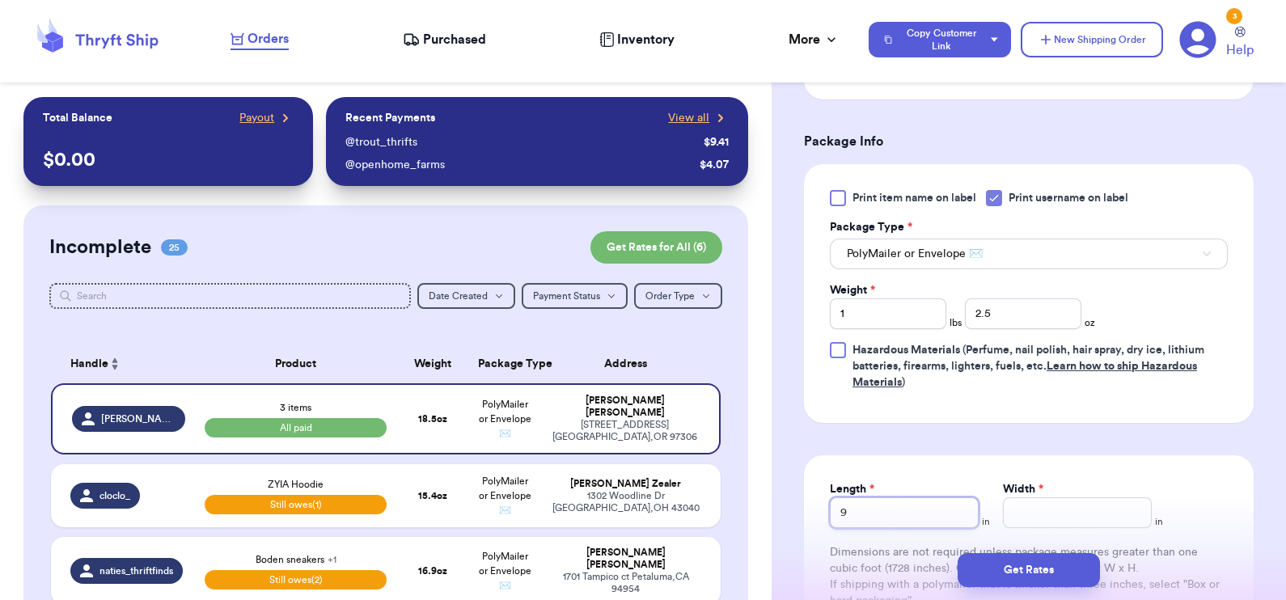
type input "9"
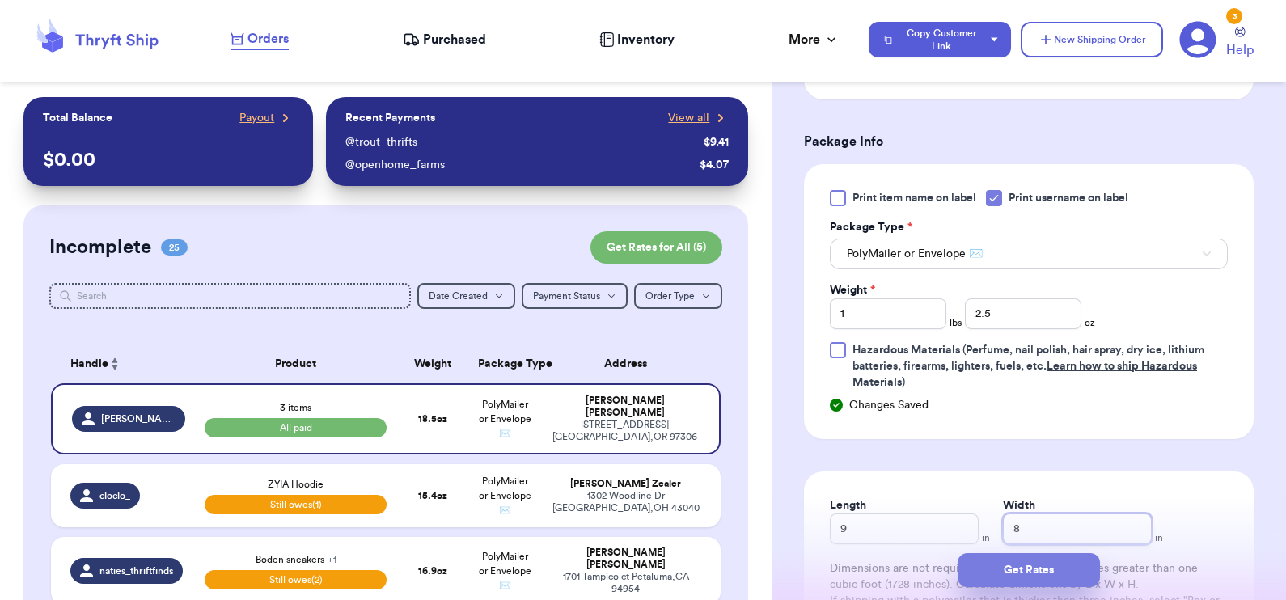
type input "8"
click at [1000, 568] on button "Get Rates" at bounding box center [1028, 570] width 142 height 34
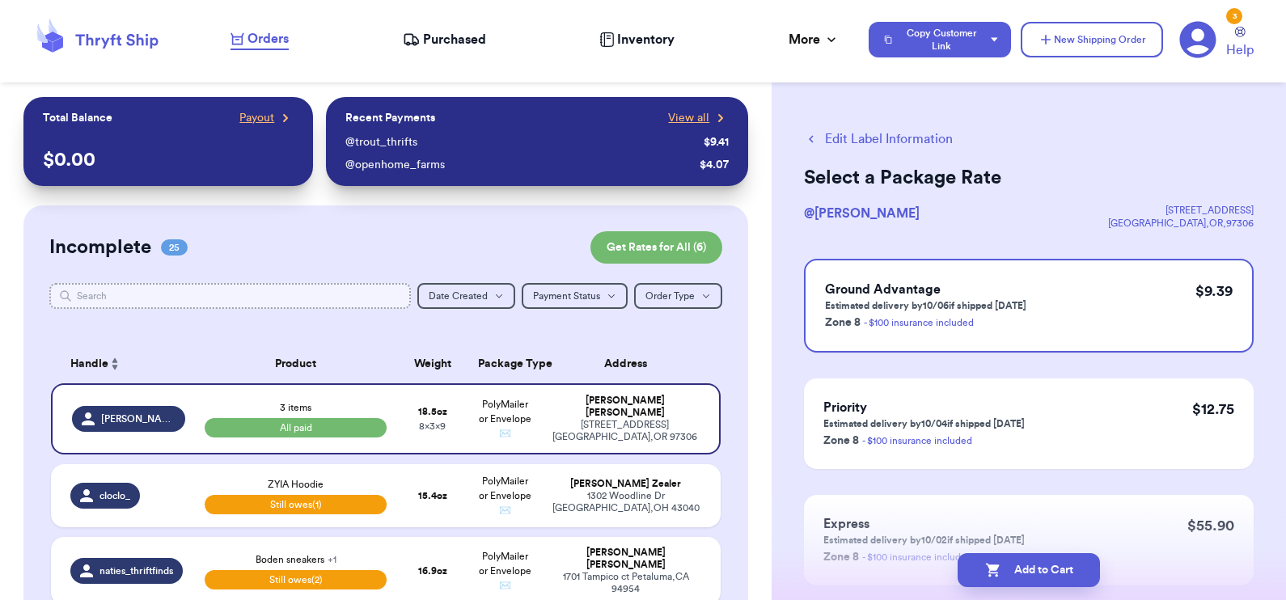
click at [336, 299] on input "text" at bounding box center [230, 296] width 362 height 26
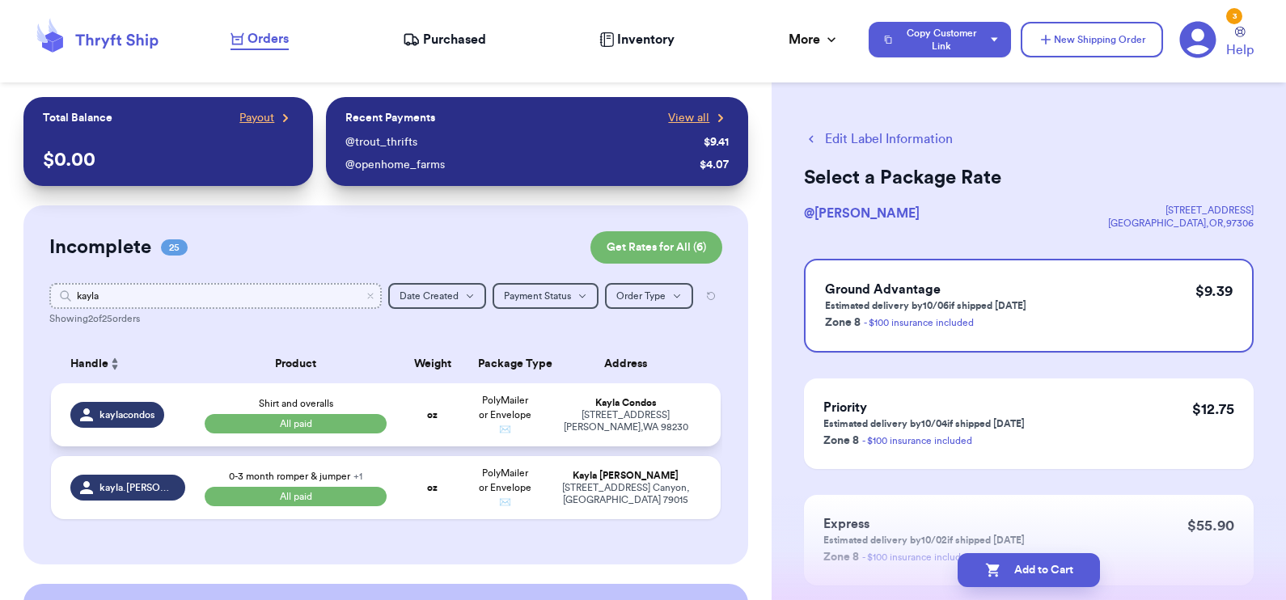
type input "kayla"
click at [184, 412] on td "kaylacondos" at bounding box center [123, 414] width 144 height 63
select select "paid"
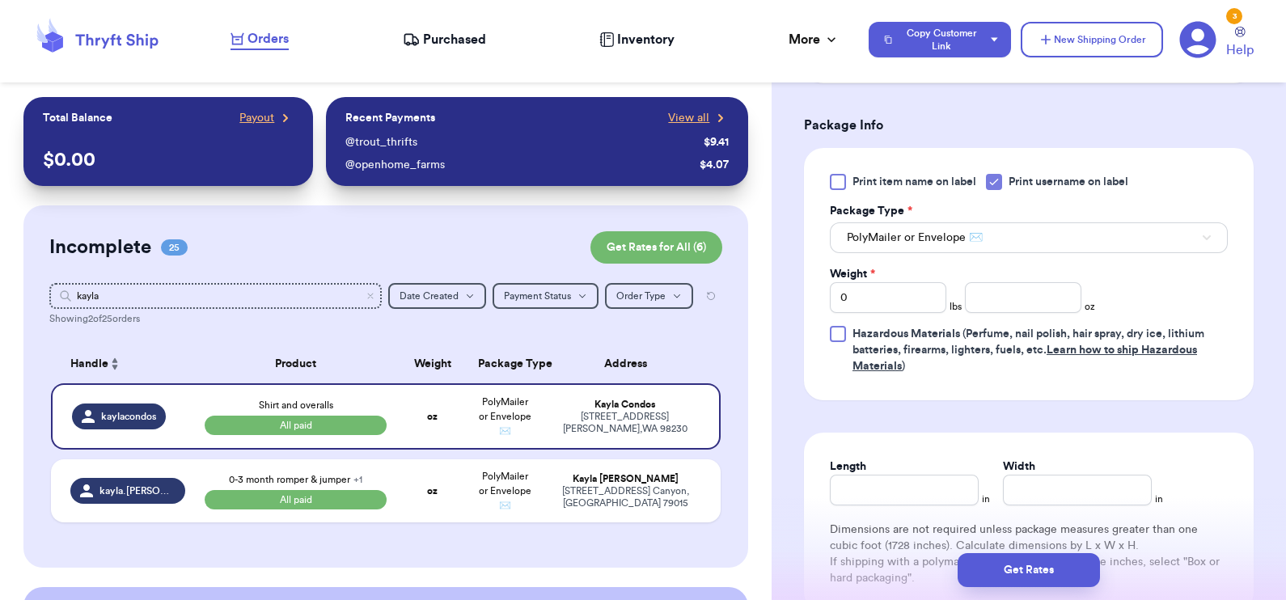
scroll to position [662, 0]
click at [1005, 294] on input "number" at bounding box center [1023, 297] width 116 height 31
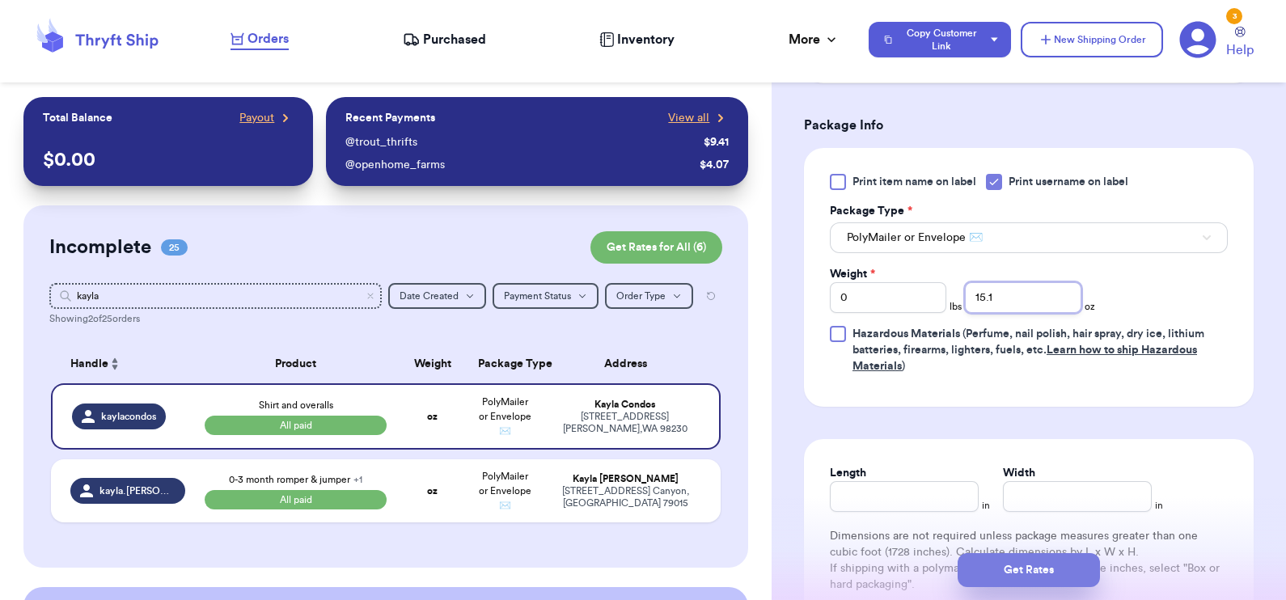
type input "15.1"
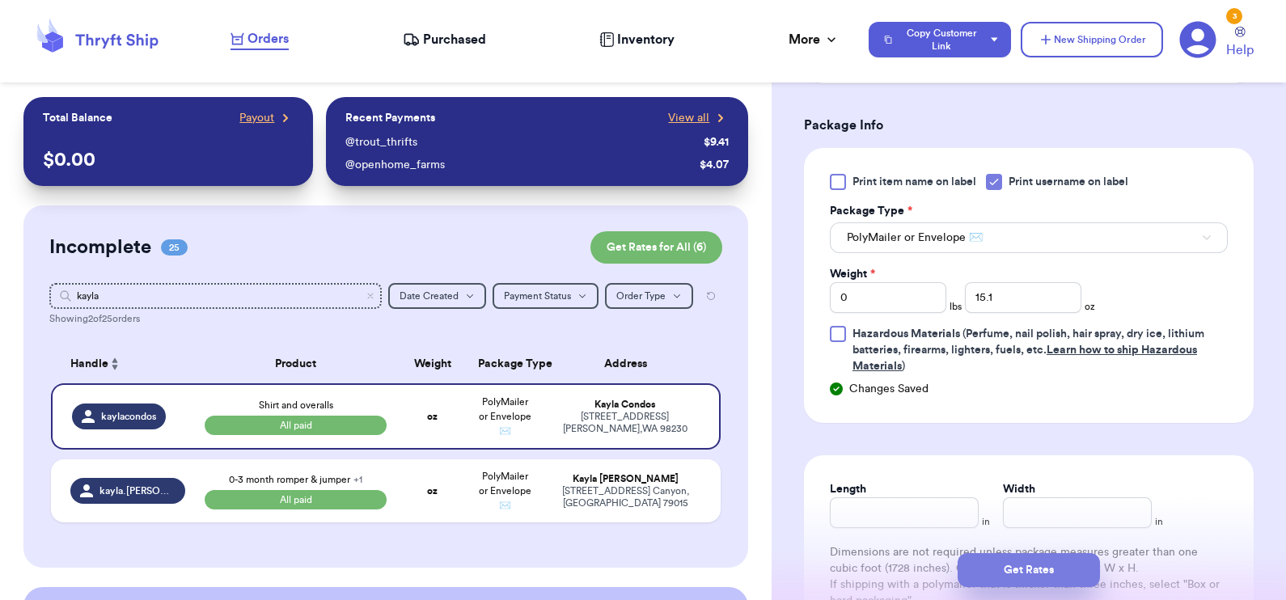
click at [1026, 570] on button "Get Rates" at bounding box center [1028, 570] width 142 height 34
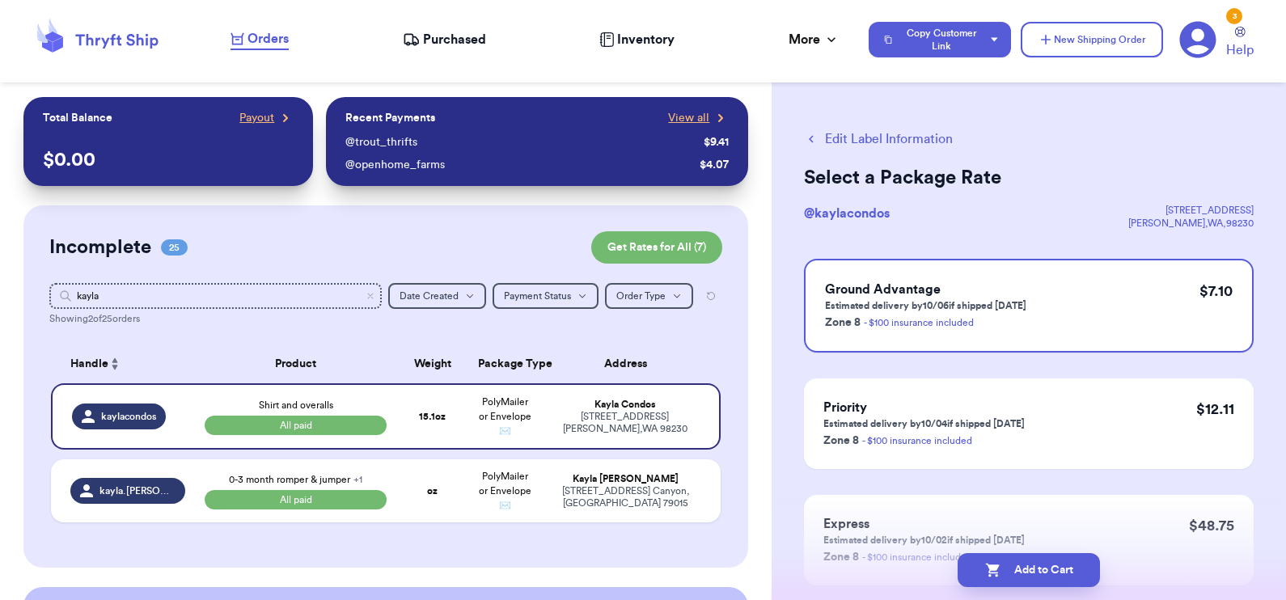
click at [863, 142] on button "Edit Label Information" at bounding box center [878, 138] width 149 height 19
select select "paid"
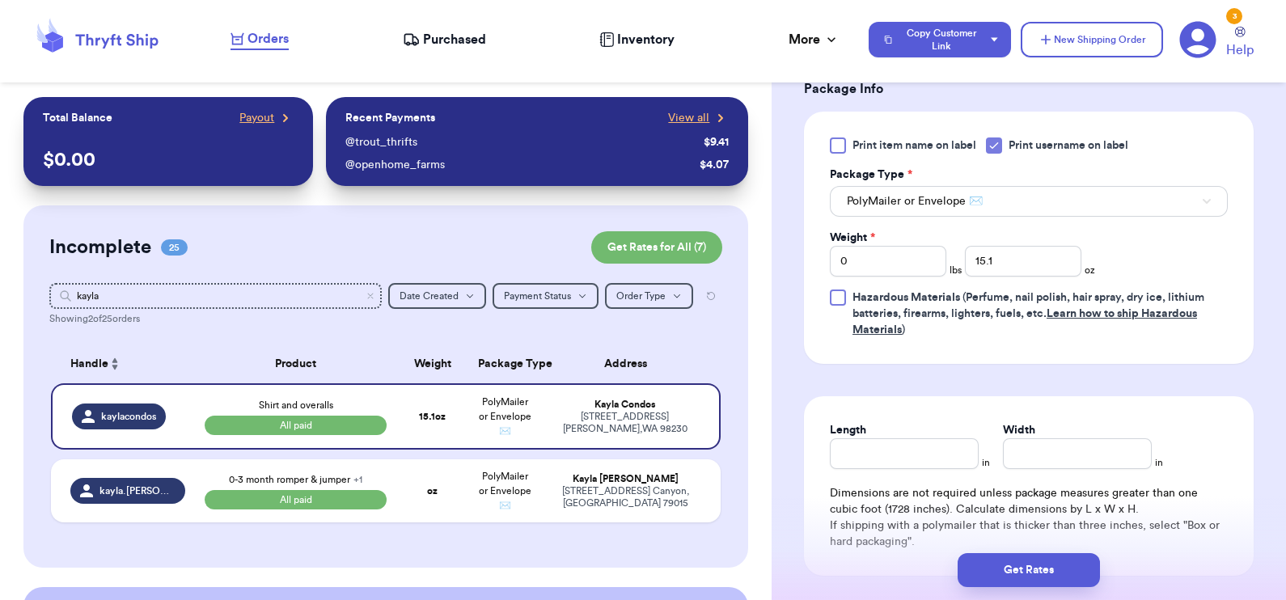
scroll to position [701, 0]
click at [885, 453] on input "Length" at bounding box center [904, 451] width 149 height 31
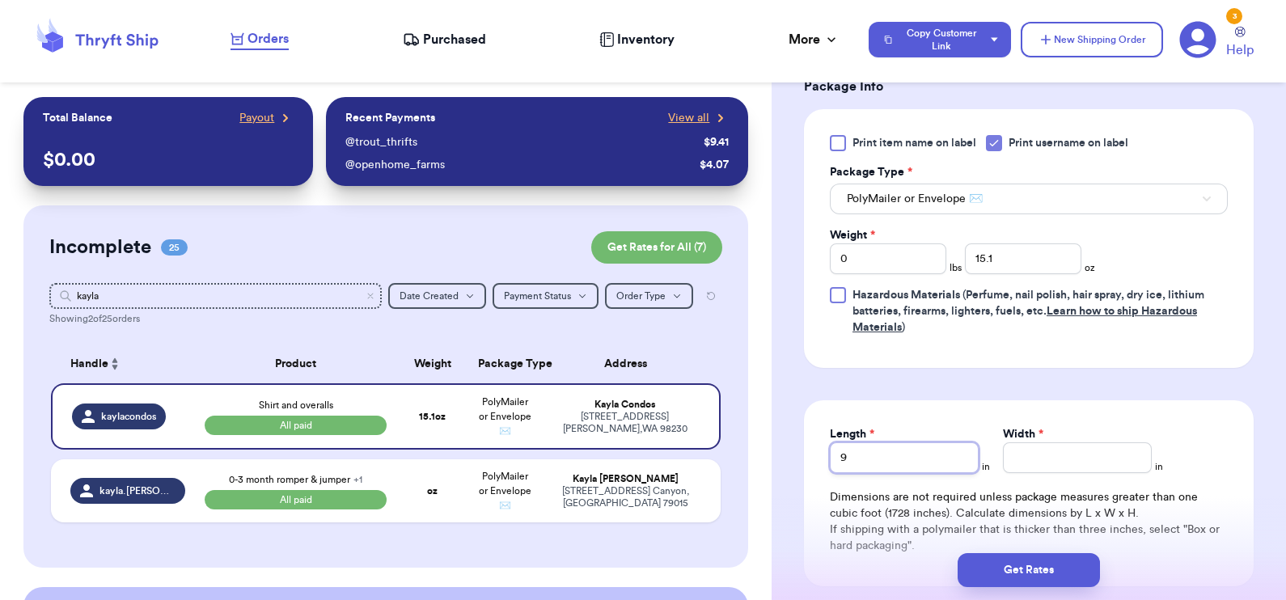
type input "9"
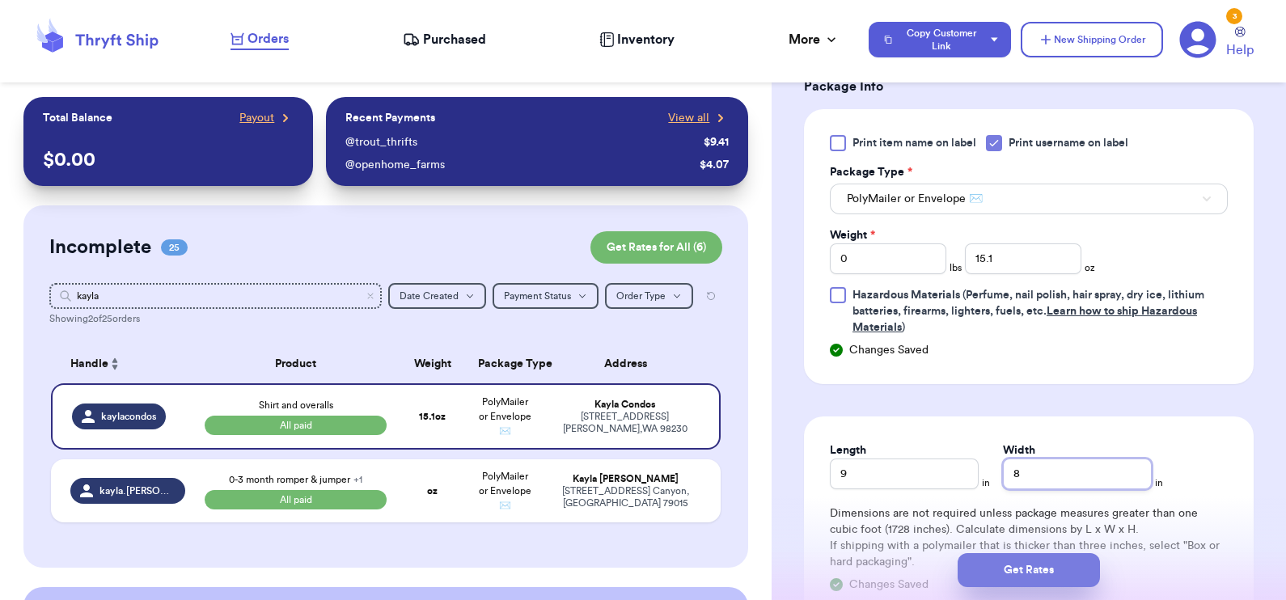
type input "8"
click at [991, 571] on button "Get Rates" at bounding box center [1028, 570] width 142 height 34
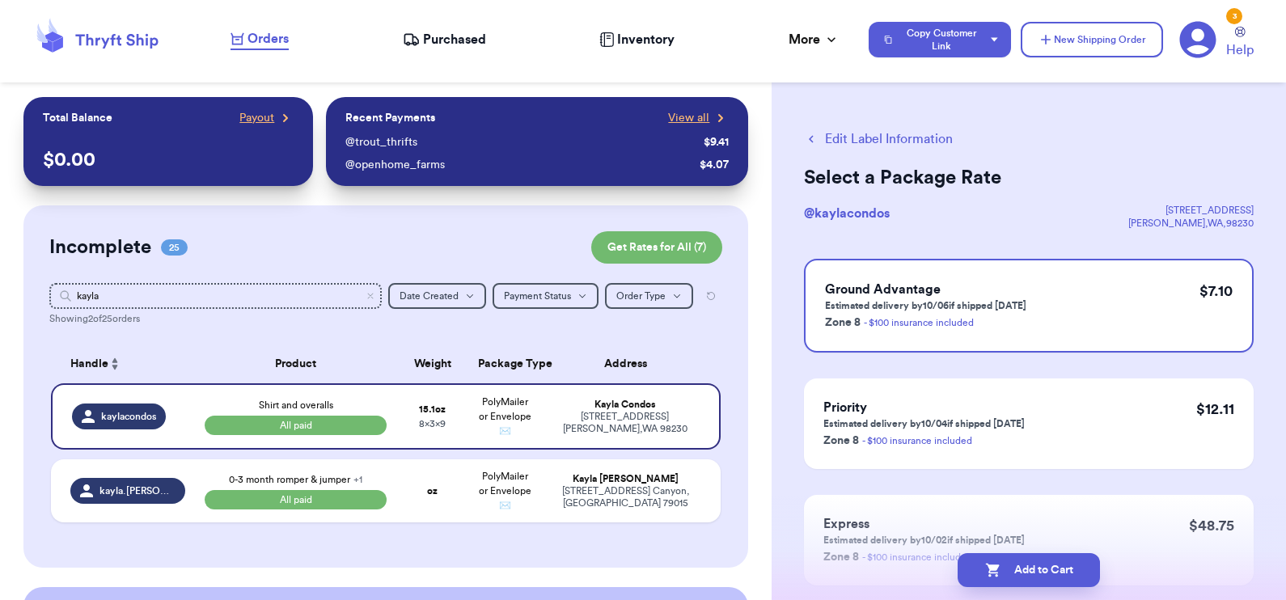
click at [841, 139] on button "Edit Label Information" at bounding box center [878, 138] width 149 height 19
select select "paid"
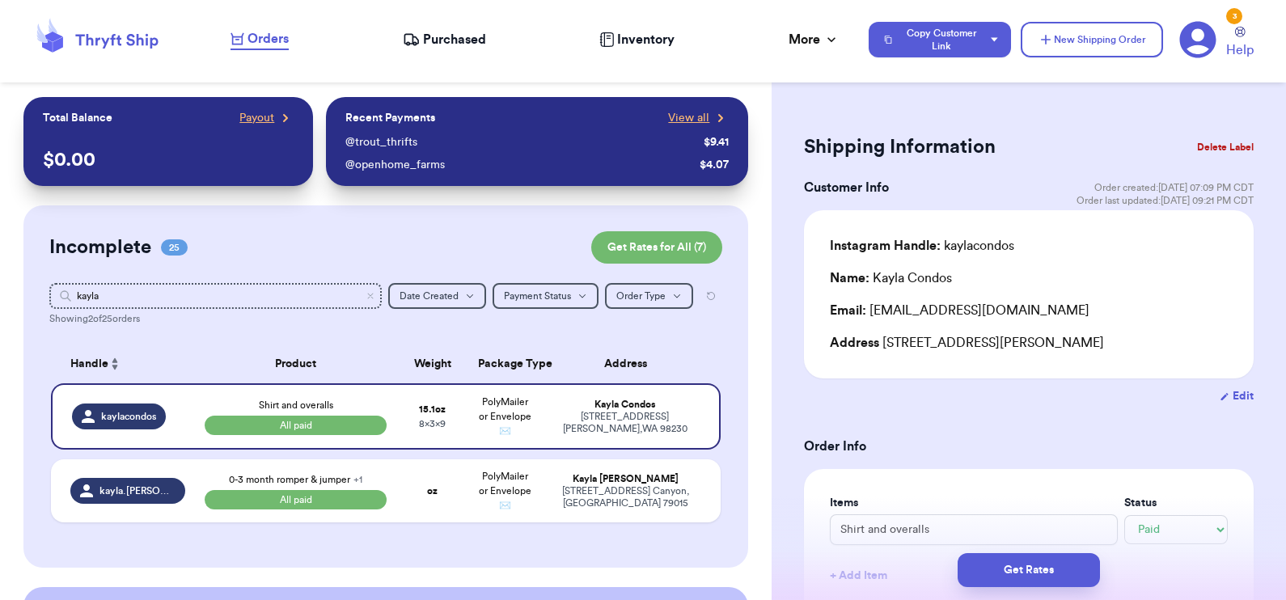
scroll to position [869, 0]
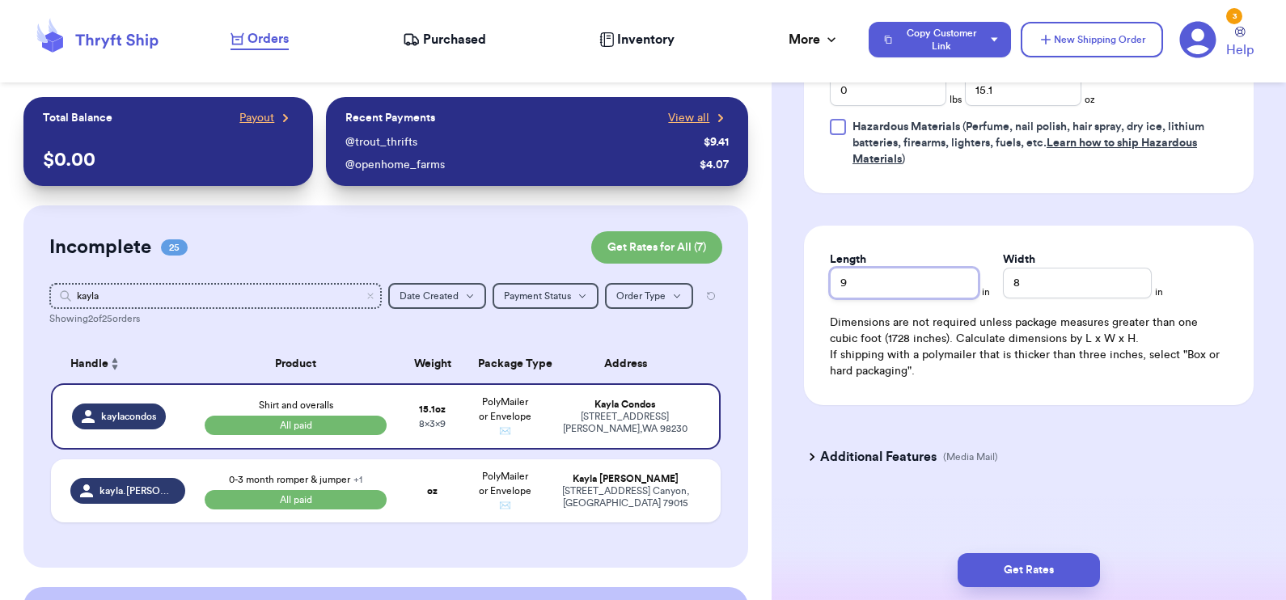
drag, startPoint x: 768, startPoint y: 263, endPoint x: 748, endPoint y: 259, distance: 20.6
click at [748, 259] on div "Customer Link New Order Total Balance Payout $ 0.00 Recent Payments View all @ …" at bounding box center [643, 300] width 1286 height 600
drag, startPoint x: 1035, startPoint y: 292, endPoint x: 980, endPoint y: 282, distance: 55.8
click at [980, 282] on div "Length 9 in Width 8 in" at bounding box center [1029, 274] width 398 height 47
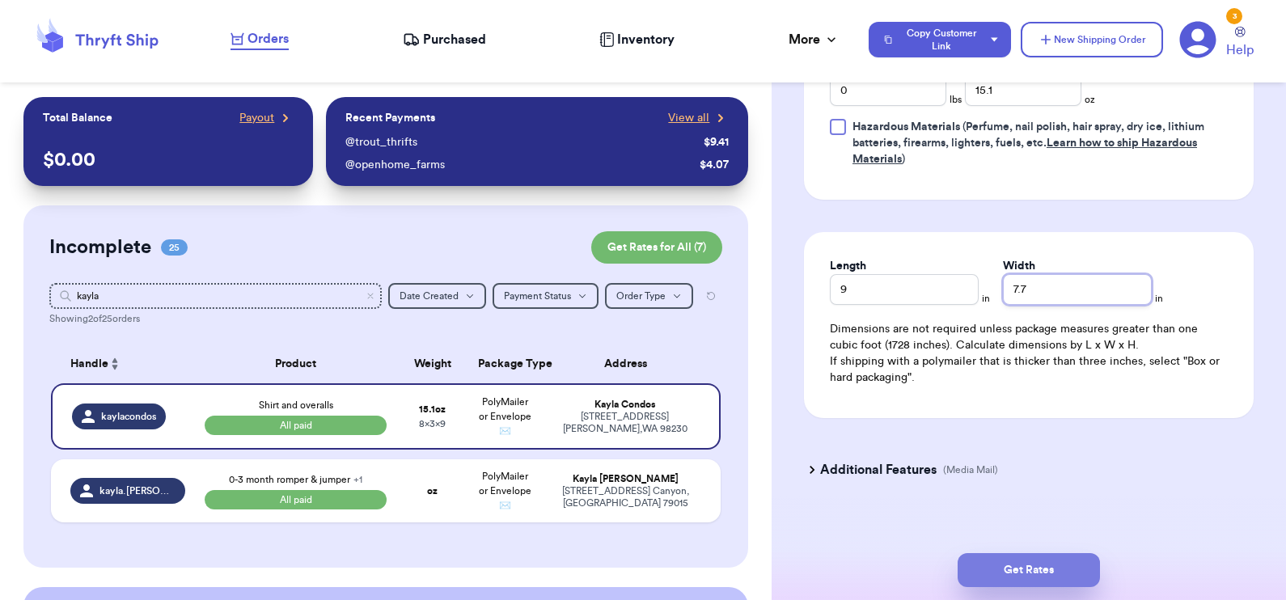
type input "7.7"
click at [1040, 574] on button "Get Rates" at bounding box center [1028, 570] width 142 height 34
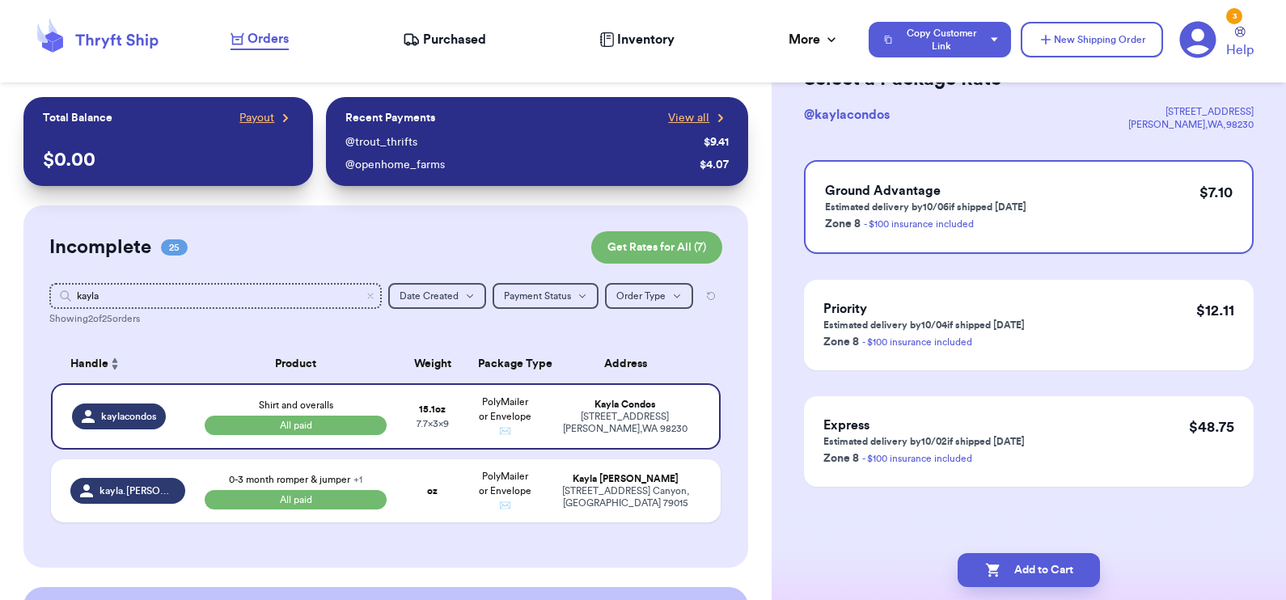
scroll to position [0, 0]
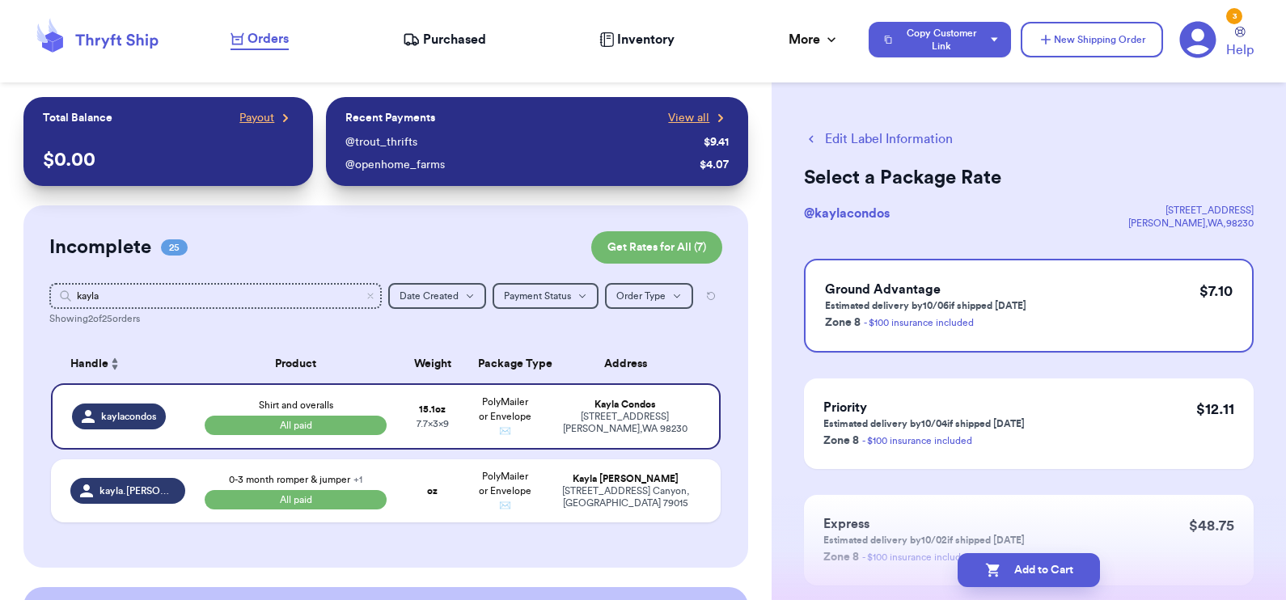
click at [860, 133] on button "Edit Label Information" at bounding box center [878, 138] width 149 height 19
select select "paid"
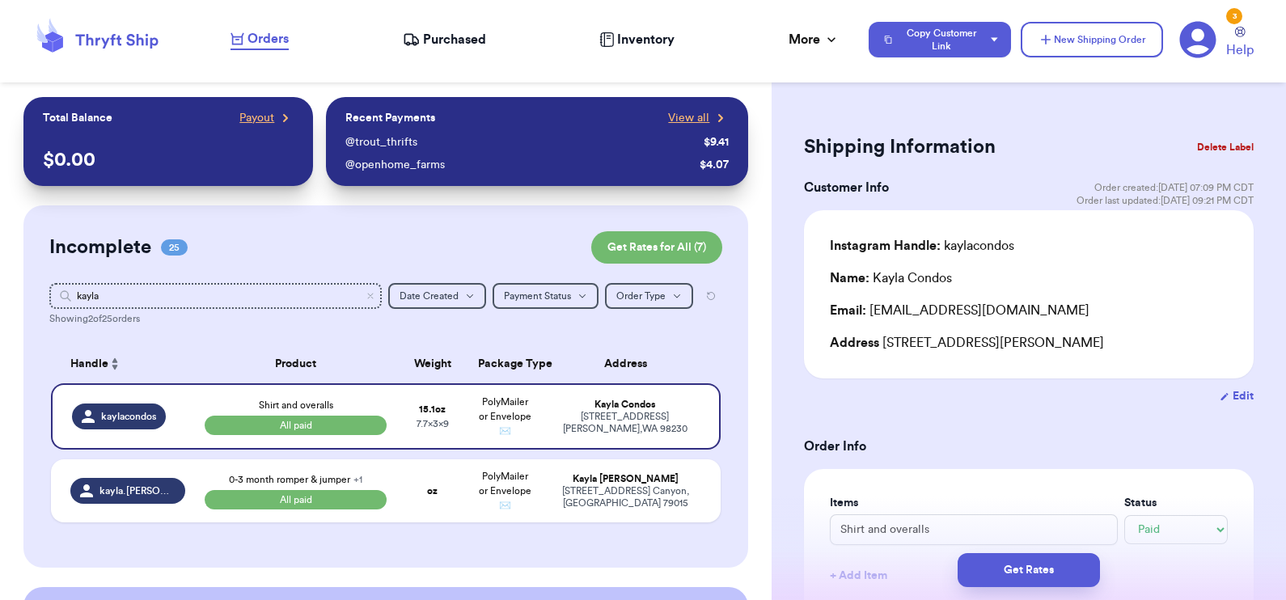
scroll to position [869, 0]
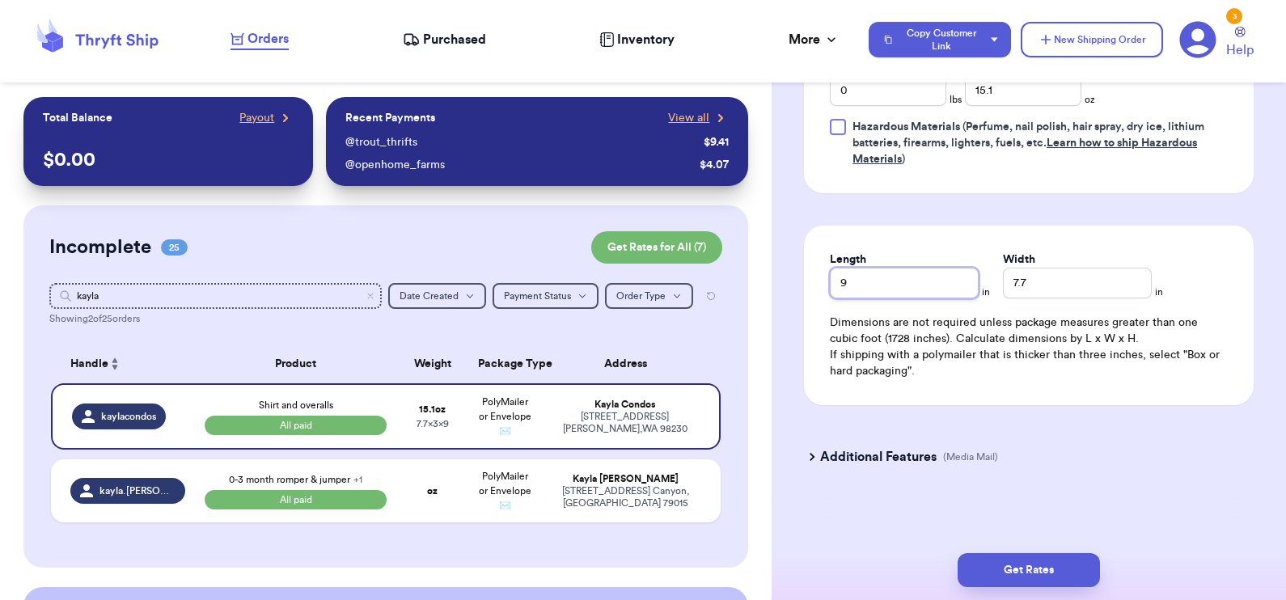
drag, startPoint x: 885, startPoint y: 285, endPoint x: 748, endPoint y: 280, distance: 137.5
click at [748, 280] on div "Customer Link New Order Total Balance Payout $ 0.00 Recent Payments View all @ …" at bounding box center [643, 300] width 1286 height 600
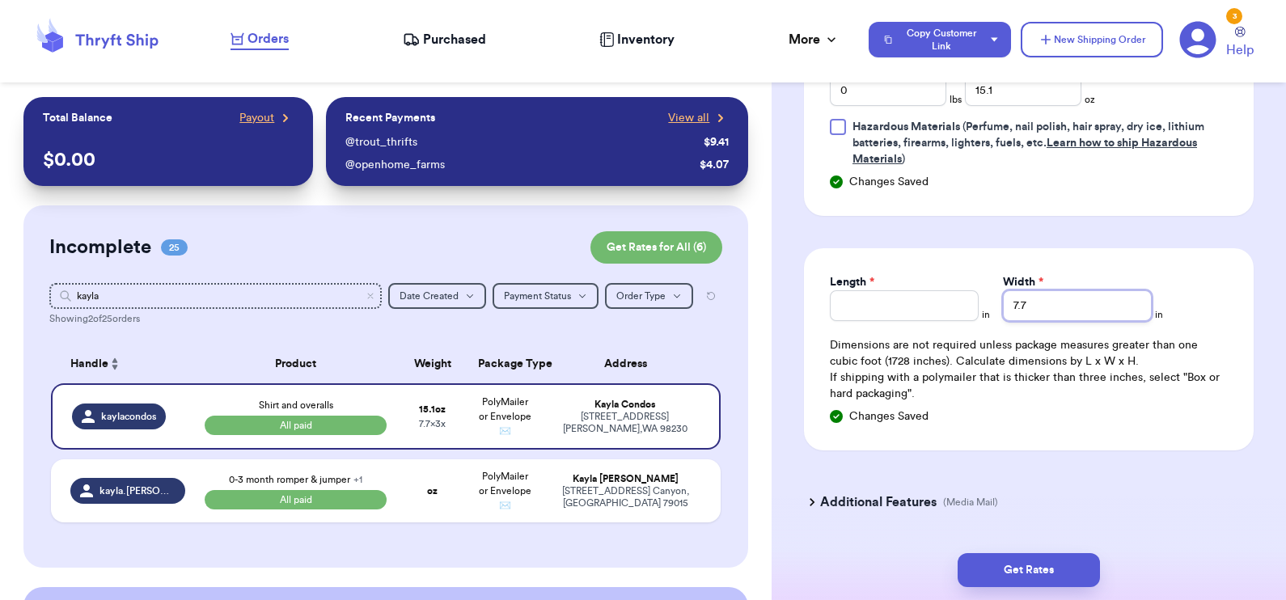
drag, startPoint x: 1057, startPoint y: 294, endPoint x: 971, endPoint y: 283, distance: 86.4
click at [971, 283] on div "Length * in Width * 7.7 in" at bounding box center [1029, 297] width 398 height 47
click at [1032, 563] on button "Get Rates" at bounding box center [1028, 570] width 142 height 34
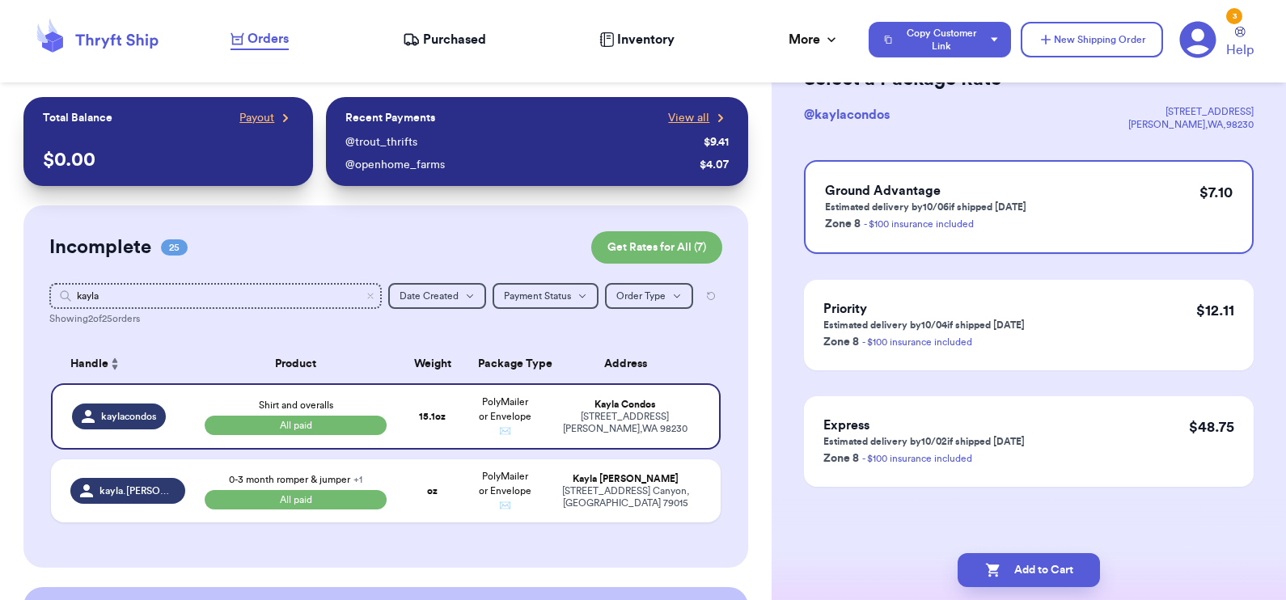
scroll to position [0, 0]
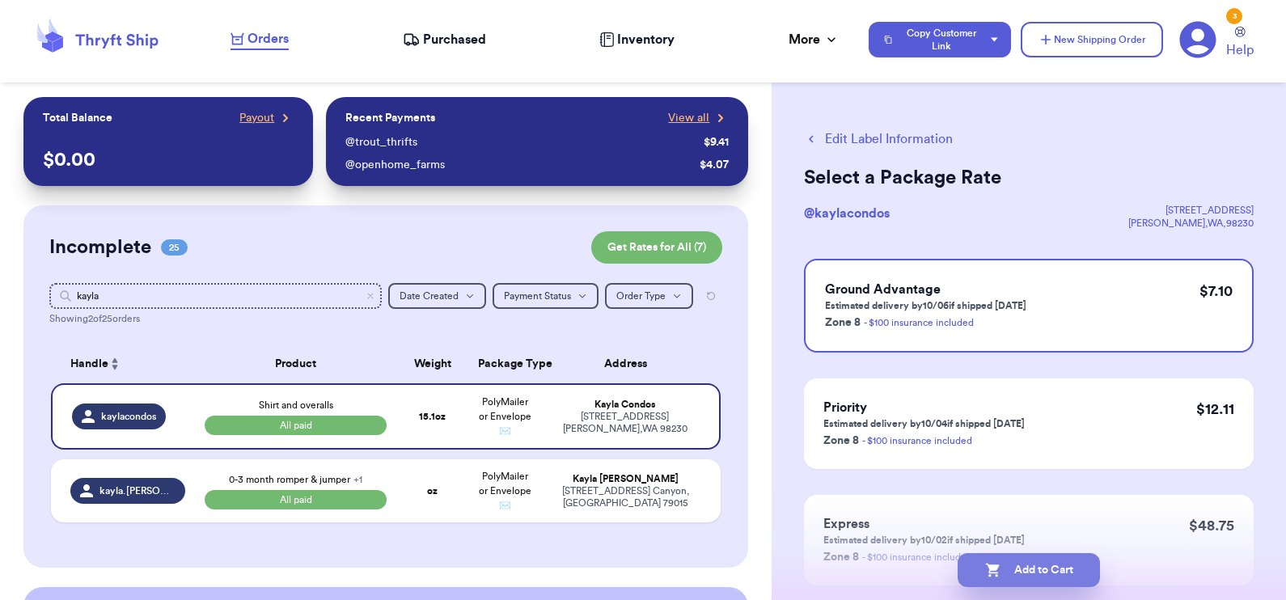
click at [1041, 569] on button "Add to Cart" at bounding box center [1028, 570] width 142 height 34
